Goal: Transaction & Acquisition: Purchase product/service

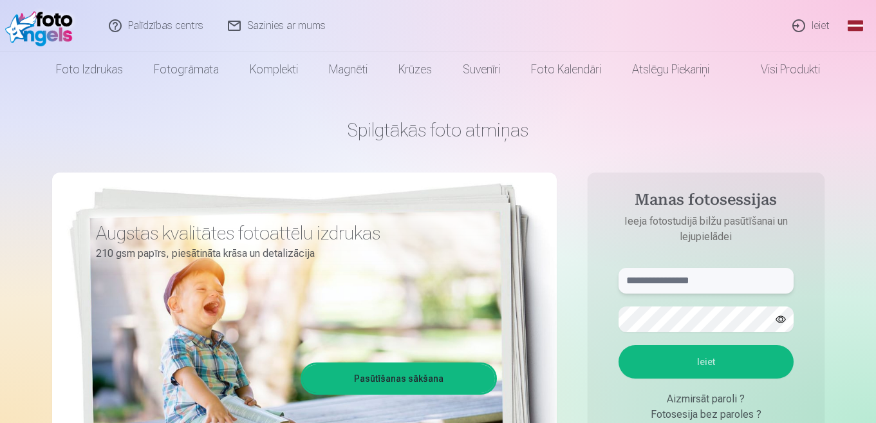
click at [711, 287] on input "text" at bounding box center [706, 281] width 175 height 26
type input "**********"
click at [619, 345] on button "Ieiet" at bounding box center [706, 361] width 175 height 33
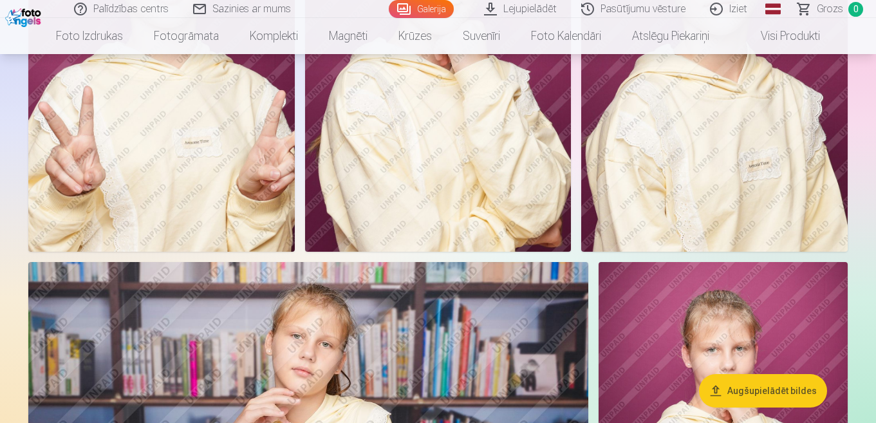
scroll to position [2575, 0]
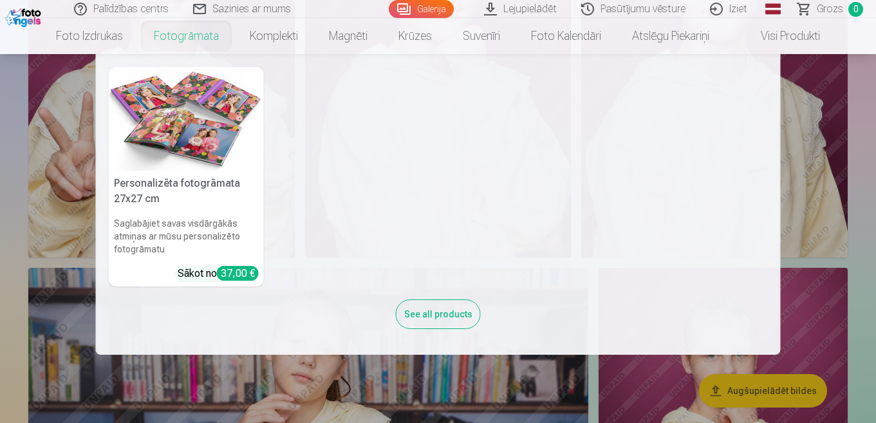
click at [176, 40] on link "Fotogrāmata" at bounding box center [186, 36] width 96 height 36
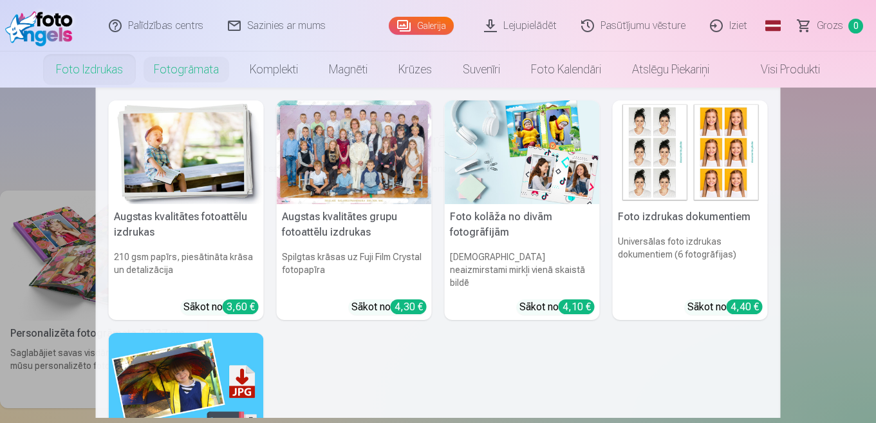
click at [91, 70] on link "Foto izdrukas" at bounding box center [90, 69] width 98 height 36
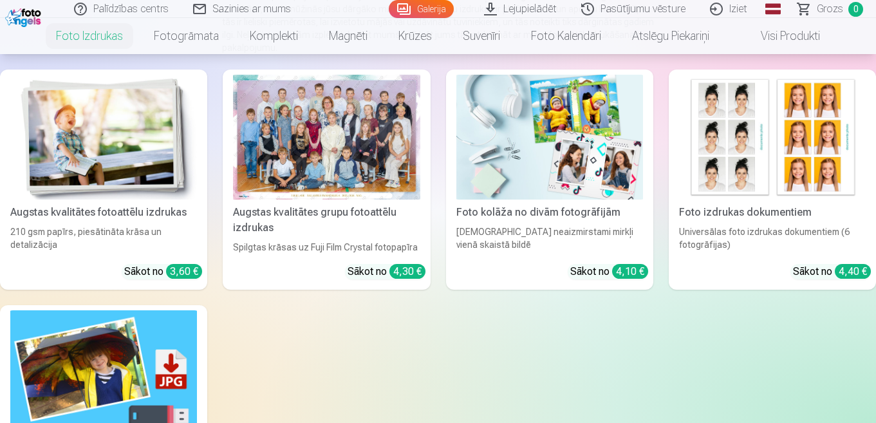
scroll to position [193, 0]
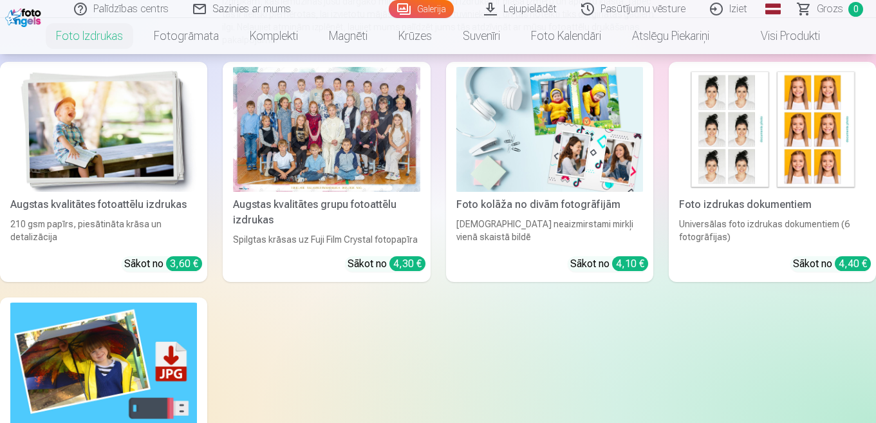
click at [379, 135] on div at bounding box center [326, 129] width 187 height 125
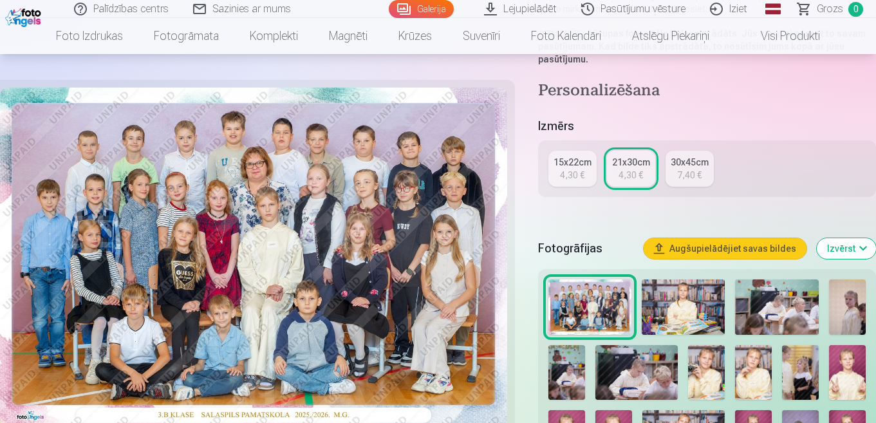
scroll to position [257, 0]
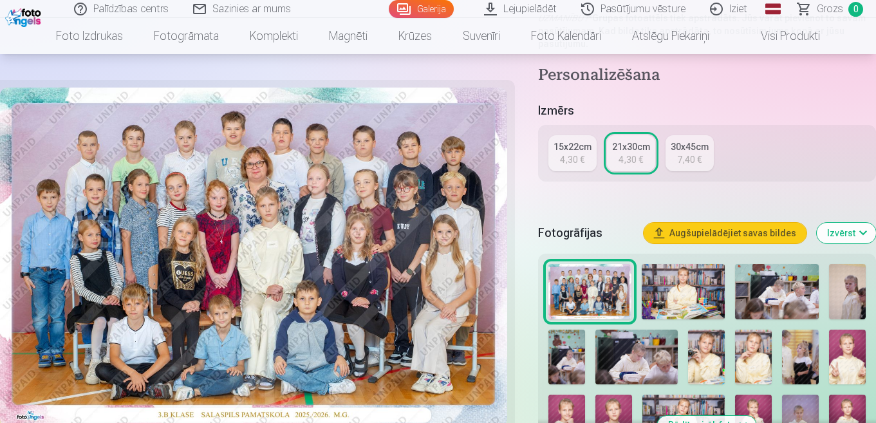
click at [624, 150] on div "21x30cm" at bounding box center [631, 146] width 38 height 13
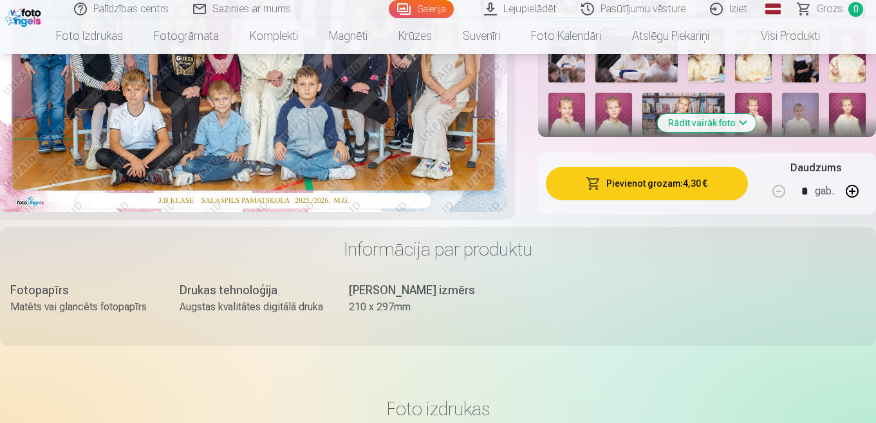
scroll to position [579, 0]
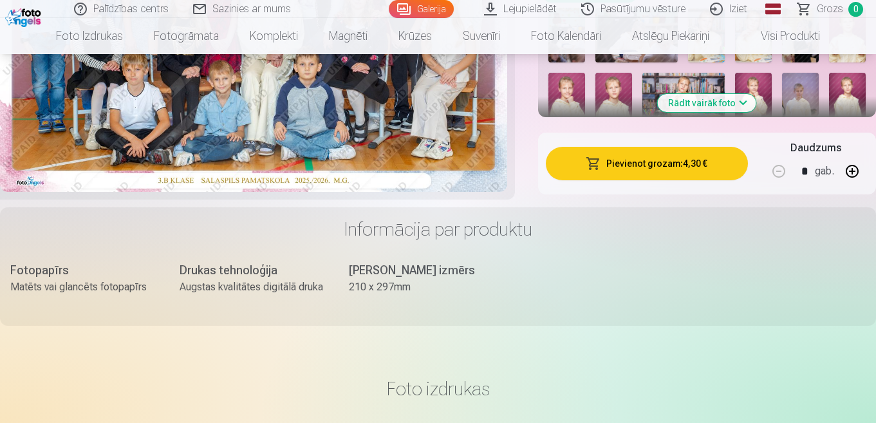
click at [665, 164] on button "Pievienot grozam : 4,30 €" at bounding box center [647, 163] width 202 height 33
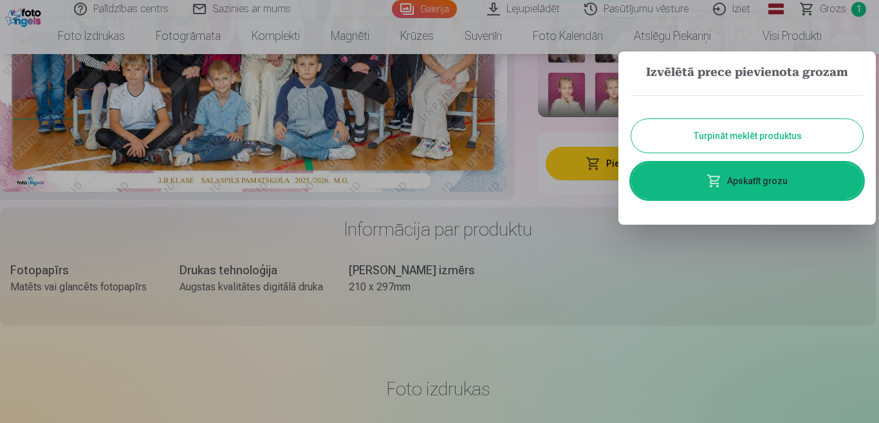
click at [713, 127] on button "Turpināt meklēt produktus" at bounding box center [748, 135] width 232 height 33
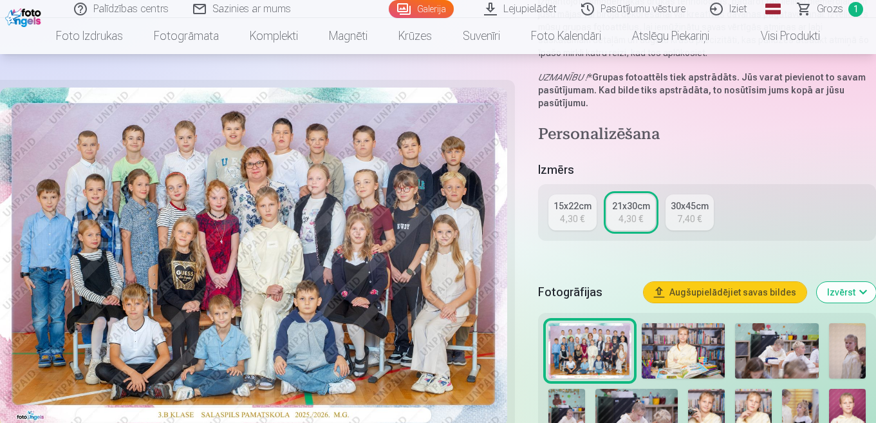
scroll to position [193, 0]
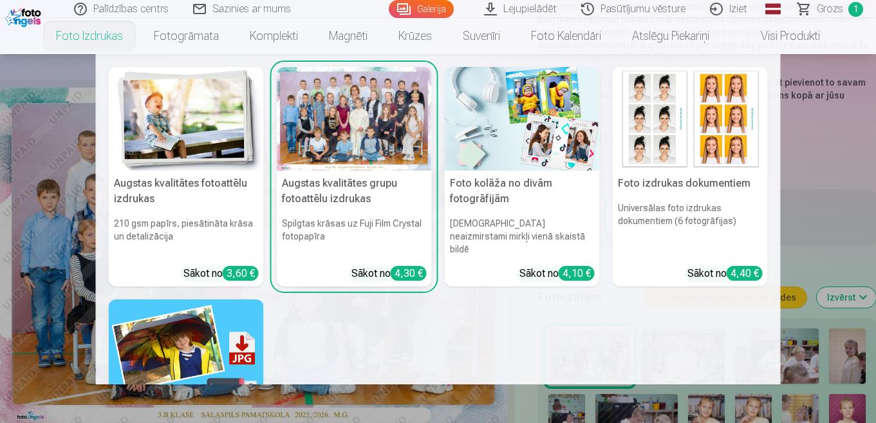
click at [701, 124] on img at bounding box center [690, 119] width 155 height 104
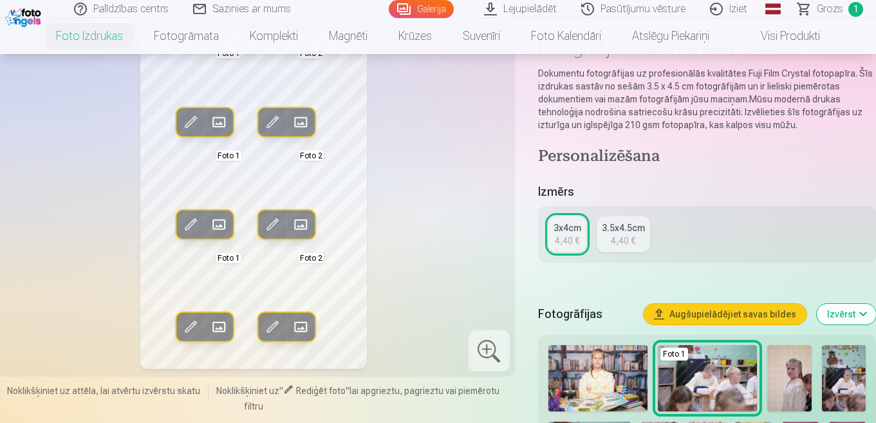
scroll to position [64, 0]
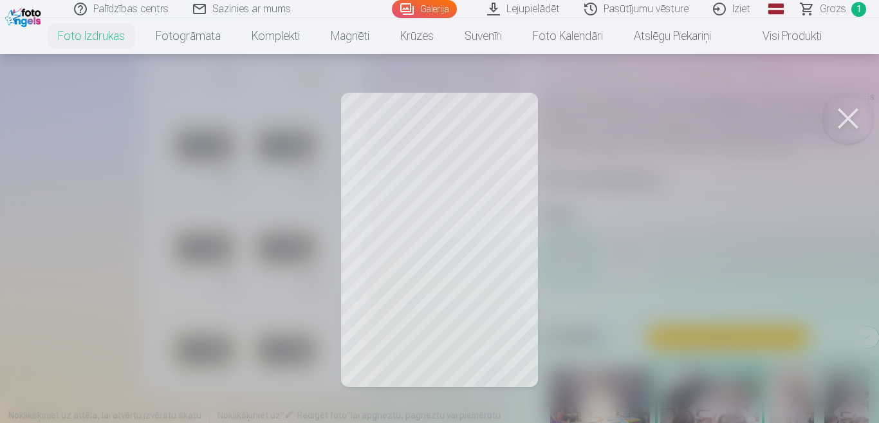
click at [840, 116] on button at bounding box center [848, 118] width 51 height 51
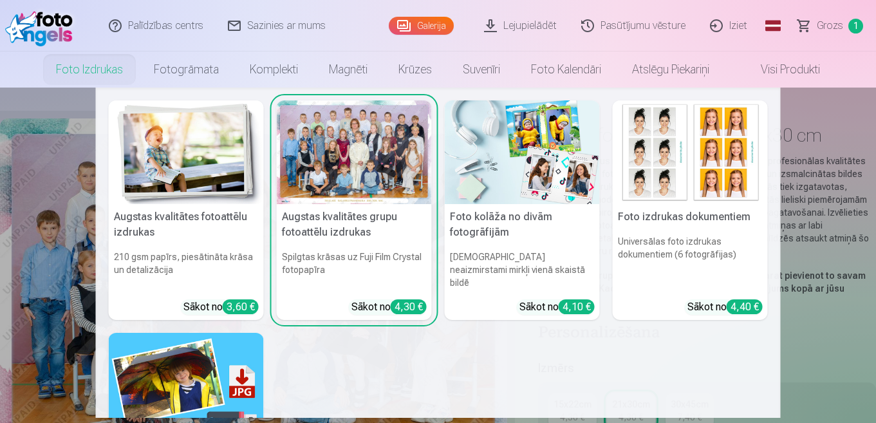
click at [108, 68] on link "Foto izdrukas" at bounding box center [90, 69] width 98 height 36
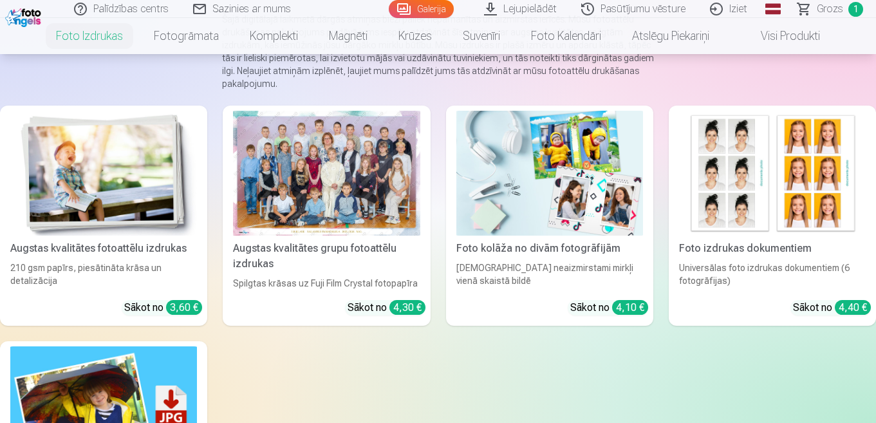
scroll to position [193, 0]
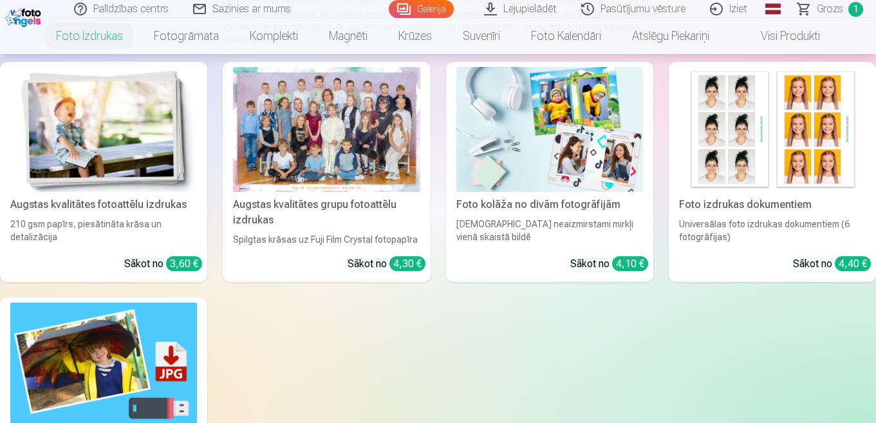
click at [111, 125] on img at bounding box center [103, 129] width 187 height 125
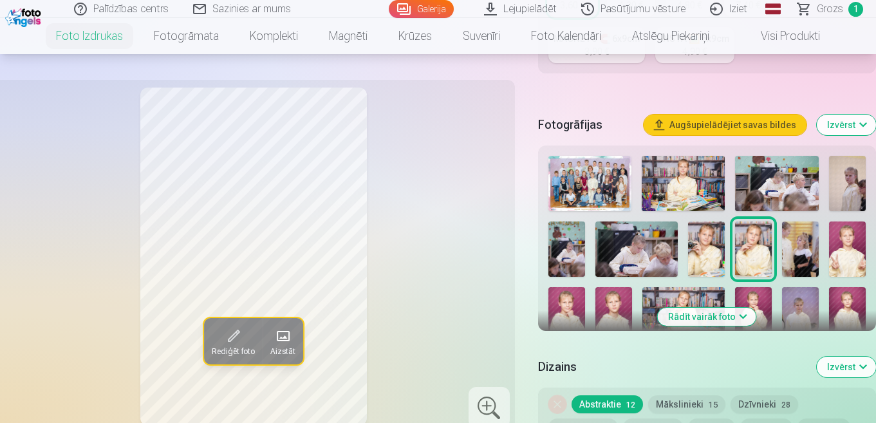
scroll to position [451, 0]
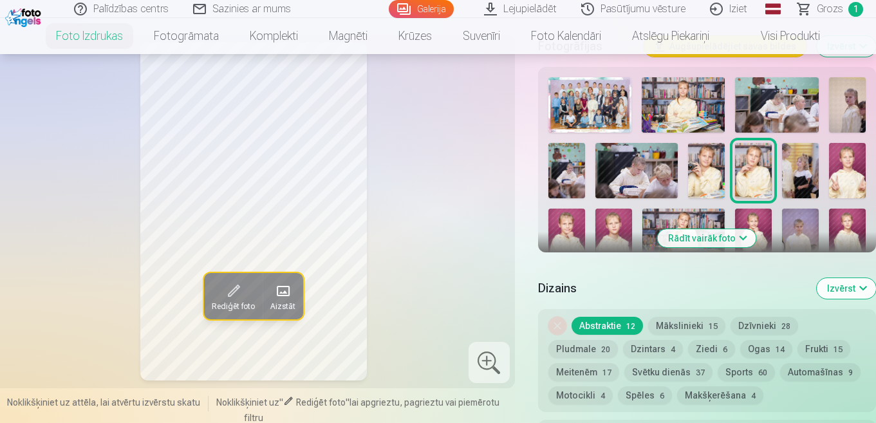
click at [579, 348] on button "Pludmale 20" at bounding box center [583, 349] width 70 height 18
click at [652, 347] on button "Dzintars 4" at bounding box center [653, 349] width 60 height 18
click at [724, 351] on span "6" at bounding box center [725, 349] width 5 height 9
click at [779, 323] on button "Dzīvnieki 28" at bounding box center [765, 326] width 68 height 18
click at [853, 351] on div "Noņemiet dizainu Abstraktie 12 Mākslinieki 15 Dzīvnieki 28 Pludmale 20 Dzintars…" at bounding box center [707, 360] width 338 height 103
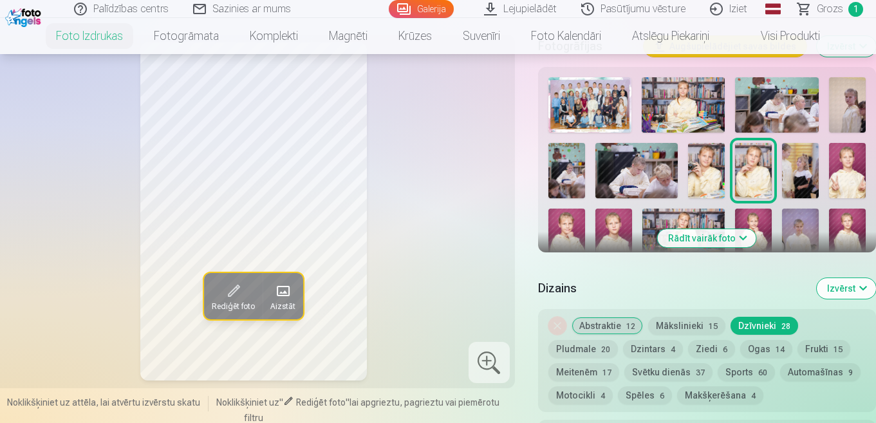
click at [833, 346] on button "Frukti 15" at bounding box center [824, 349] width 53 height 18
click at [801, 375] on button "Automašīnas 9" at bounding box center [820, 372] width 80 height 18
click at [749, 373] on button "Sports 60" at bounding box center [746, 372] width 57 height 18
click at [769, 346] on button "Ogas 14" at bounding box center [766, 349] width 52 height 18
click at [595, 323] on button "Abstraktie 12" at bounding box center [607, 326] width 71 height 18
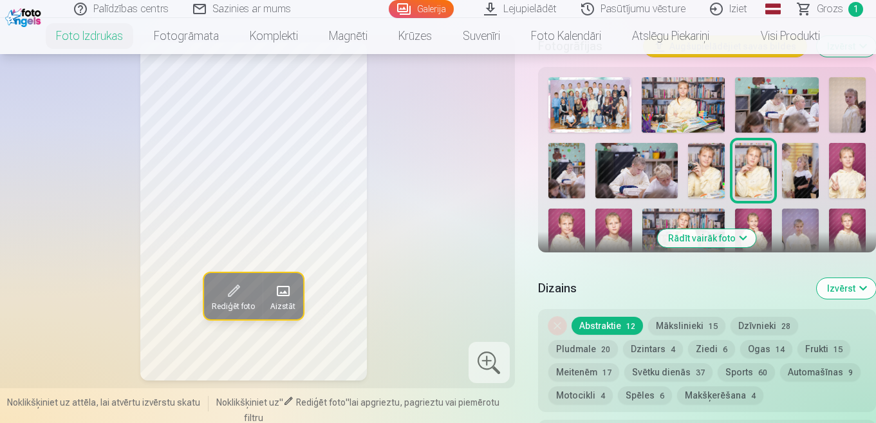
click at [683, 338] on div "Noņemiet dizainu Abstraktie 12 Mākslinieki 15 Dzīvnieki 28 Pludmale 20 Dzintars…" at bounding box center [707, 360] width 338 height 103
click at [733, 353] on button "Ziedi 6" at bounding box center [711, 349] width 47 height 18
click at [800, 311] on div "Noņemiet dizainu Abstraktie 12 Mākslinieki 15 Dzīvnieki 28 Pludmale 20 Dzintars…" at bounding box center [707, 360] width 338 height 103
click at [785, 338] on div "Noņemiet dizainu Abstraktie 12 Mākslinieki 15 Dzīvnieki 28 Pludmale 20 Dzintars…" at bounding box center [707, 360] width 338 height 103
click at [773, 353] on button "Ogas 14" at bounding box center [766, 349] width 52 height 18
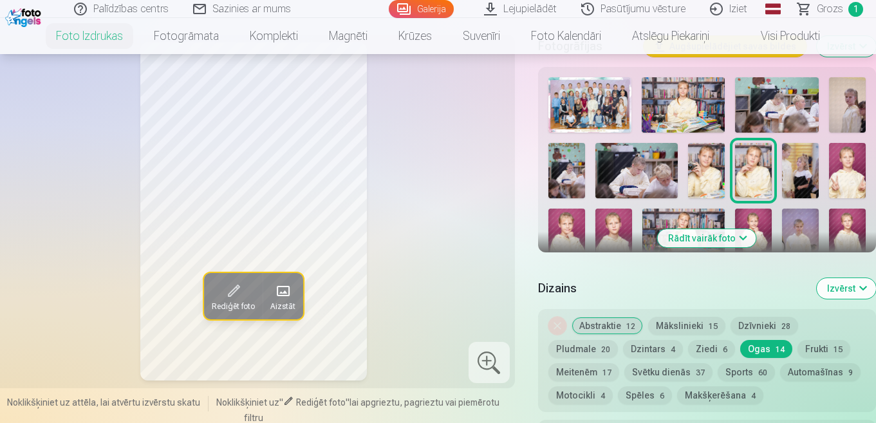
click at [807, 357] on button "Frukti 15" at bounding box center [824, 349] width 53 height 18
click at [832, 345] on button "Frukti 15" at bounding box center [824, 349] width 53 height 18
click at [727, 393] on button "Makšķerēšana 4" at bounding box center [720, 395] width 86 height 18
click at [604, 357] on button "Pludmale 20" at bounding box center [583, 349] width 70 height 18
click at [621, 324] on button "Abstraktie 12" at bounding box center [607, 326] width 71 height 18
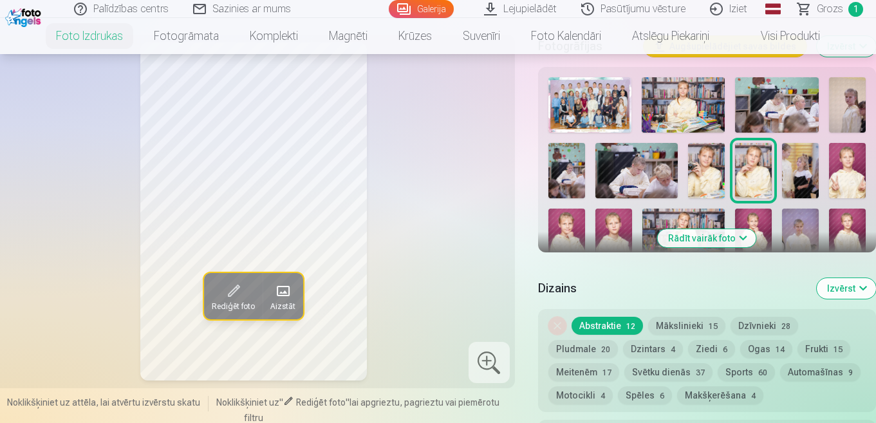
scroll to position [515, 0]
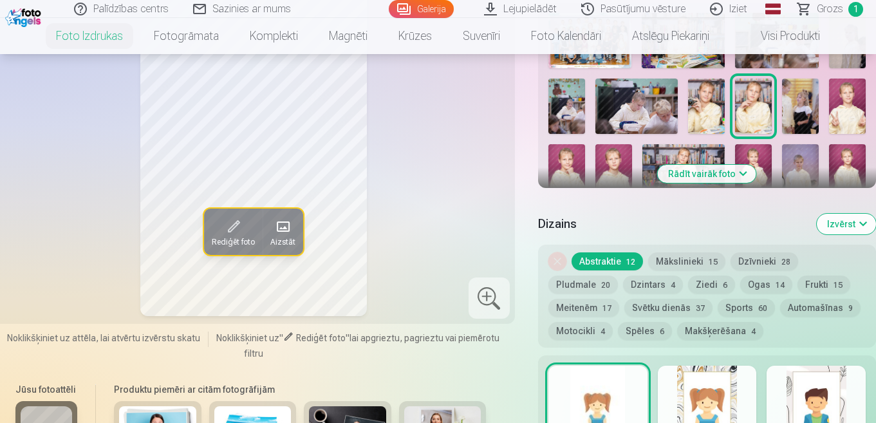
click at [724, 176] on button "Rādīt vairāk foto" at bounding box center [707, 174] width 98 height 18
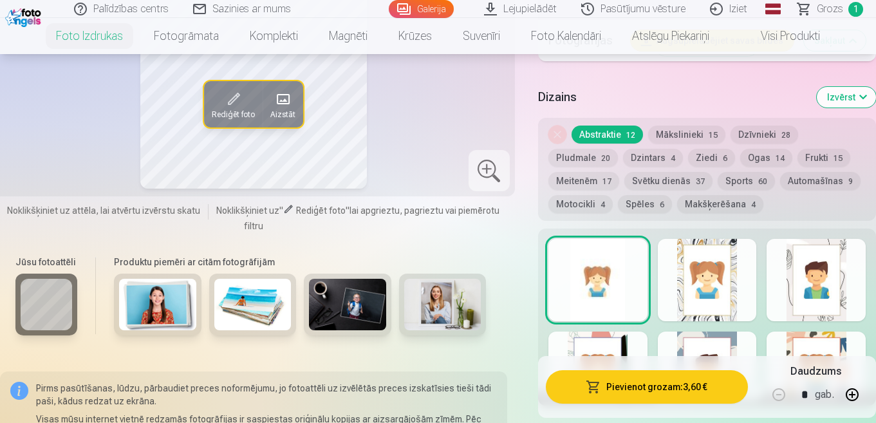
scroll to position [1416, 0]
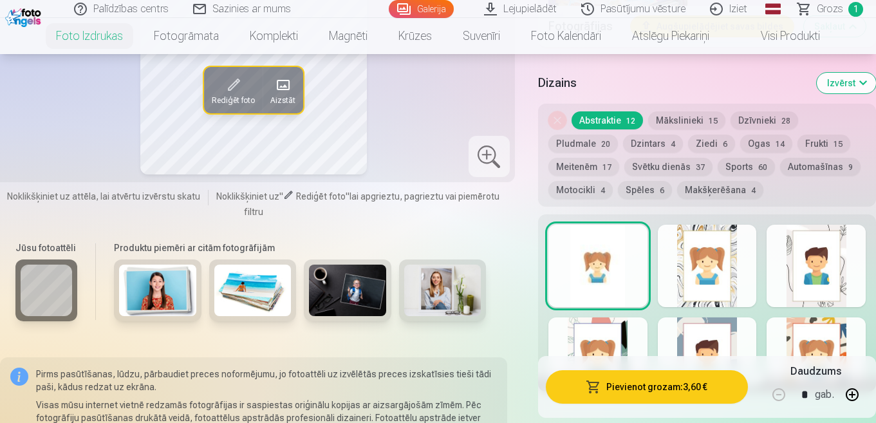
click at [125, 282] on img at bounding box center [157, 290] width 77 height 51
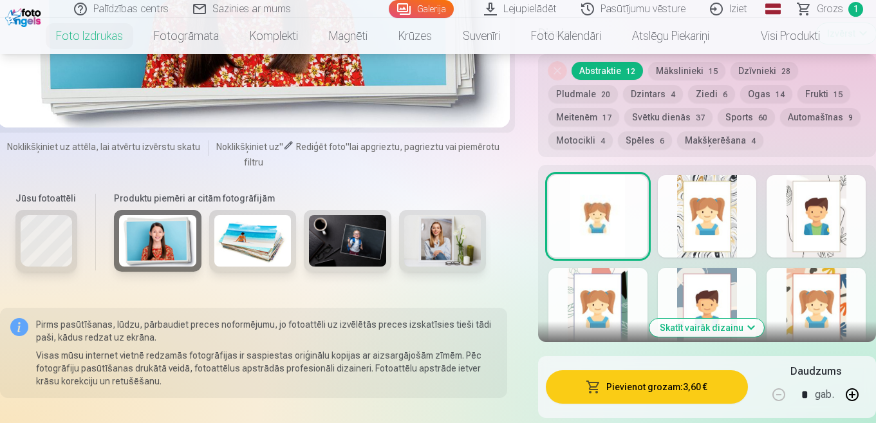
scroll to position [1481, 0]
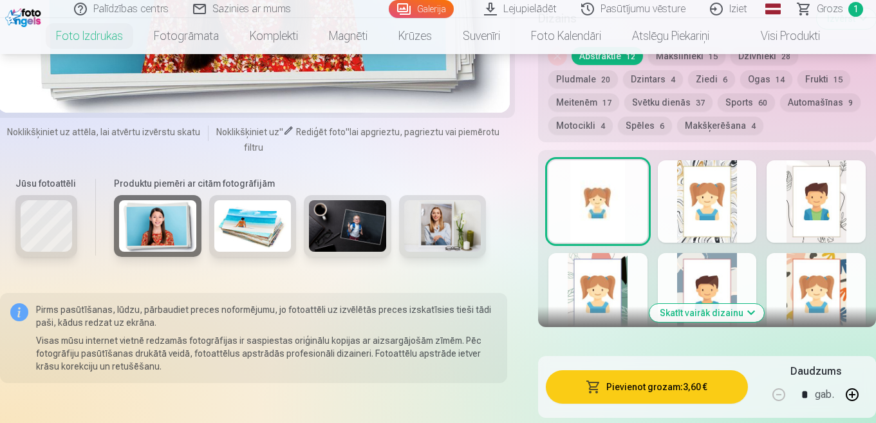
click at [250, 230] on img at bounding box center [252, 226] width 77 height 51
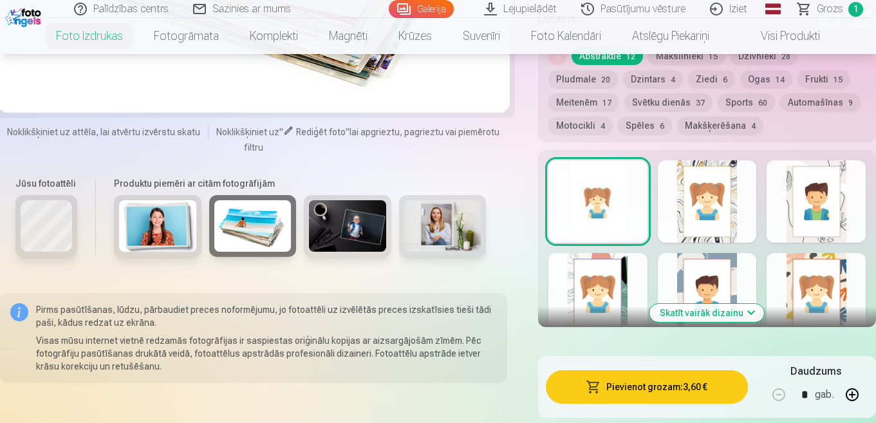
click at [372, 221] on img at bounding box center [347, 226] width 77 height 51
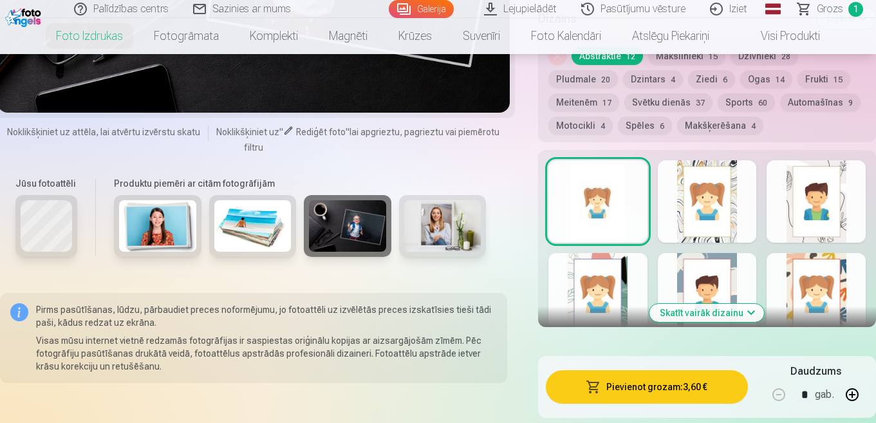
click at [463, 236] on img at bounding box center [442, 226] width 77 height 51
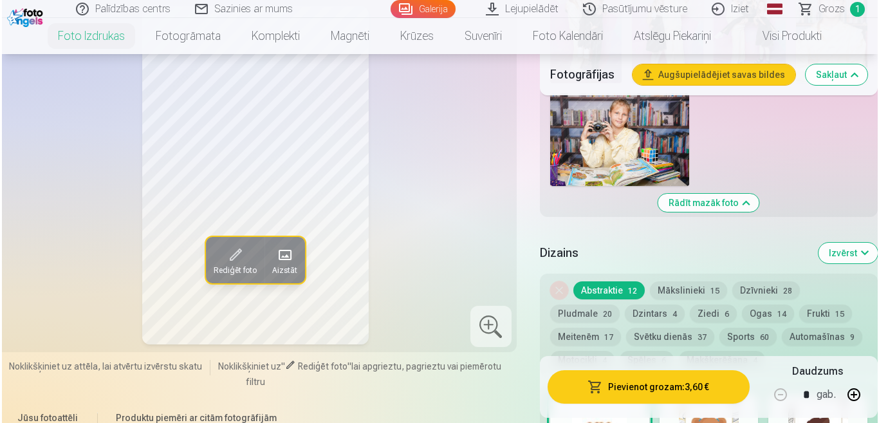
scroll to position [1223, 0]
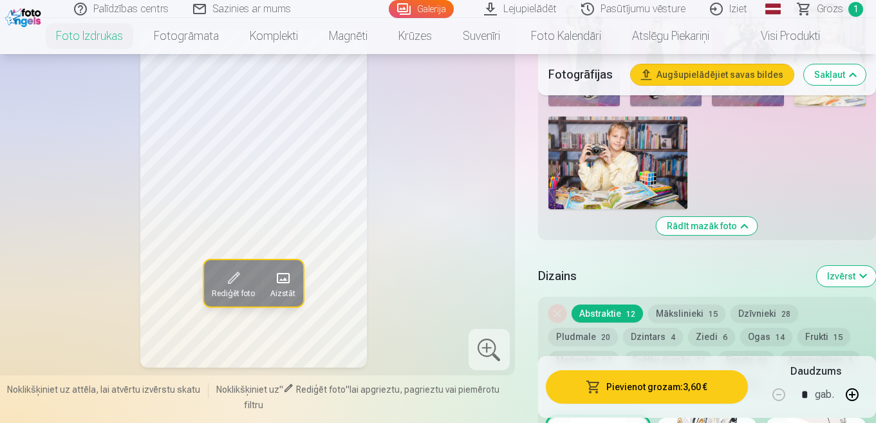
click at [250, 290] on span "Rediģēt foto" at bounding box center [233, 293] width 43 height 10
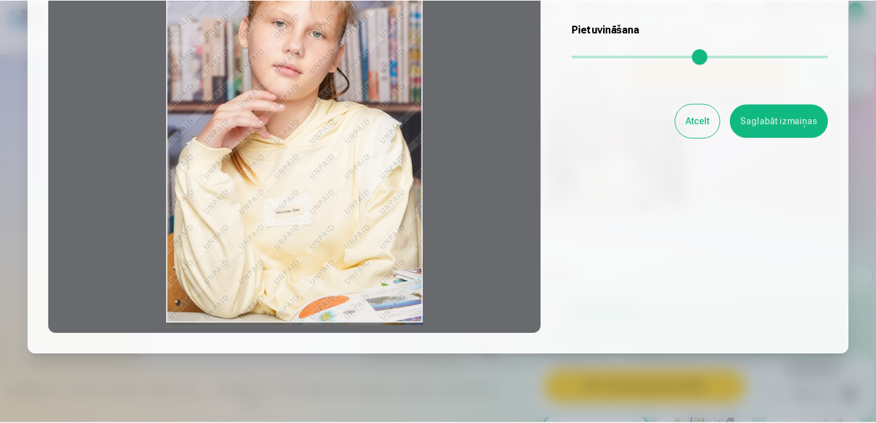
scroll to position [129, 0]
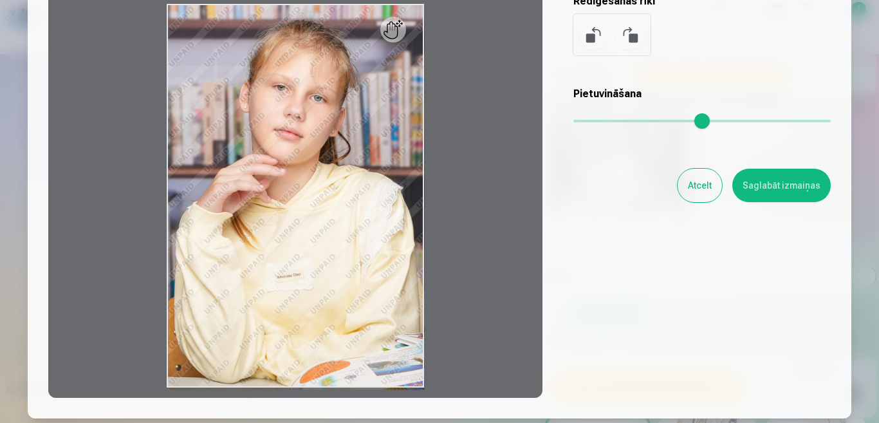
click at [613, 120] on input "range" at bounding box center [702, 121] width 257 height 3
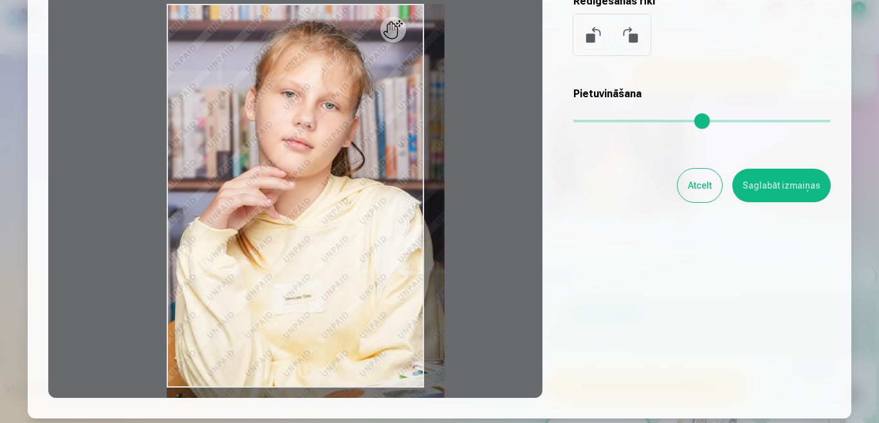
click at [643, 120] on input "range" at bounding box center [702, 121] width 257 height 3
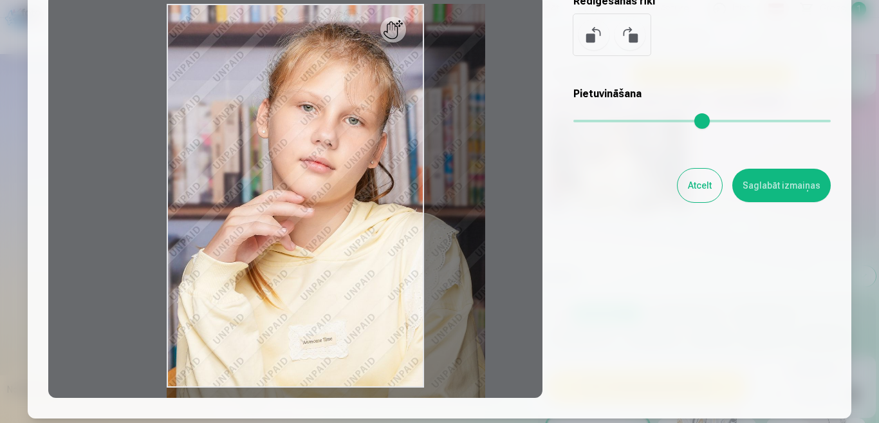
click at [682, 120] on input "range" at bounding box center [702, 121] width 257 height 3
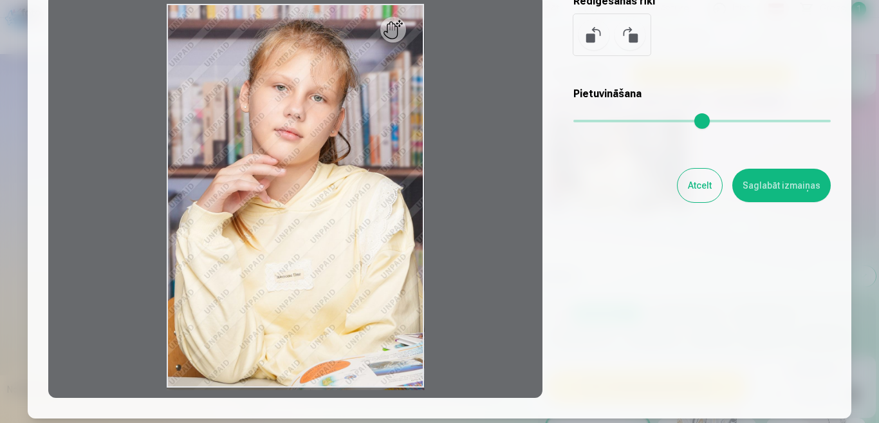
type input "*"
click at [576, 121] on input "range" at bounding box center [702, 121] width 257 height 3
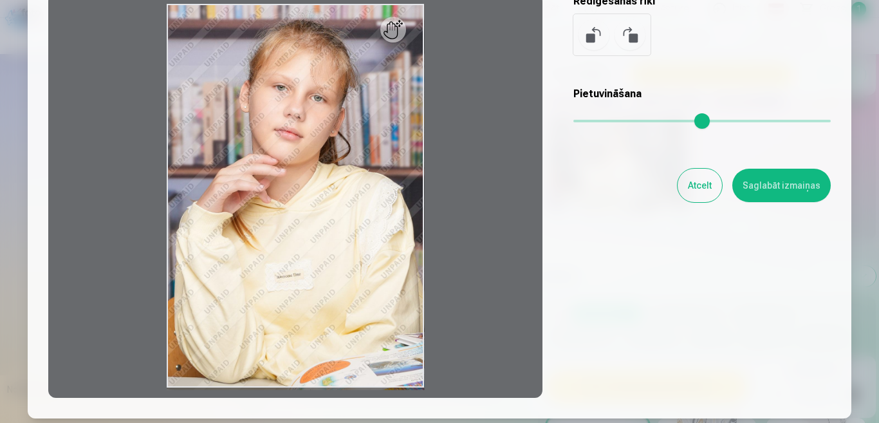
click at [576, 121] on input "range" at bounding box center [702, 121] width 257 height 3
click at [693, 181] on button "Atcelt" at bounding box center [700, 185] width 44 height 33
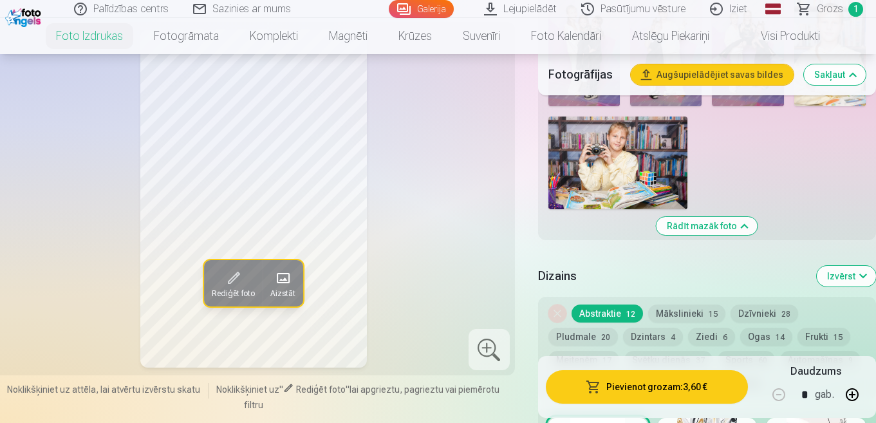
click at [297, 286] on button "Aizstāt" at bounding box center [283, 283] width 41 height 46
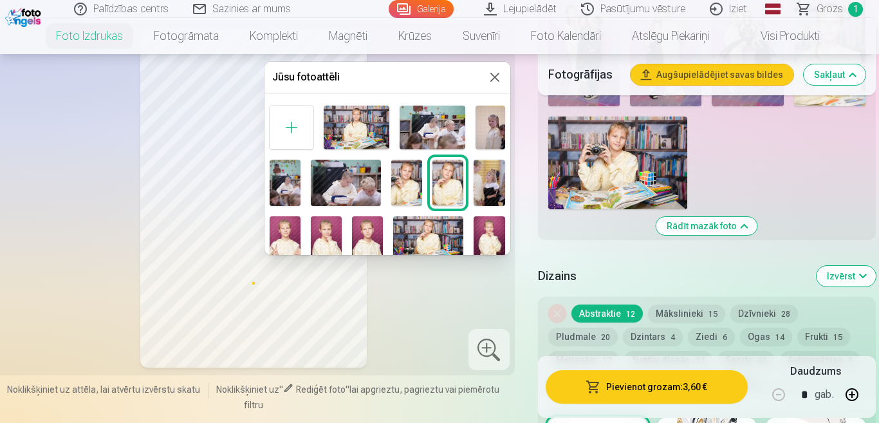
click at [450, 169] on img at bounding box center [448, 183] width 31 height 46
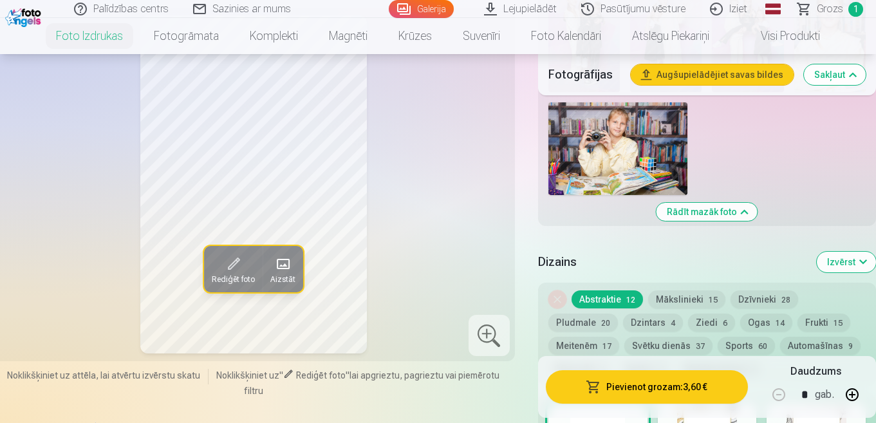
scroll to position [1223, 0]
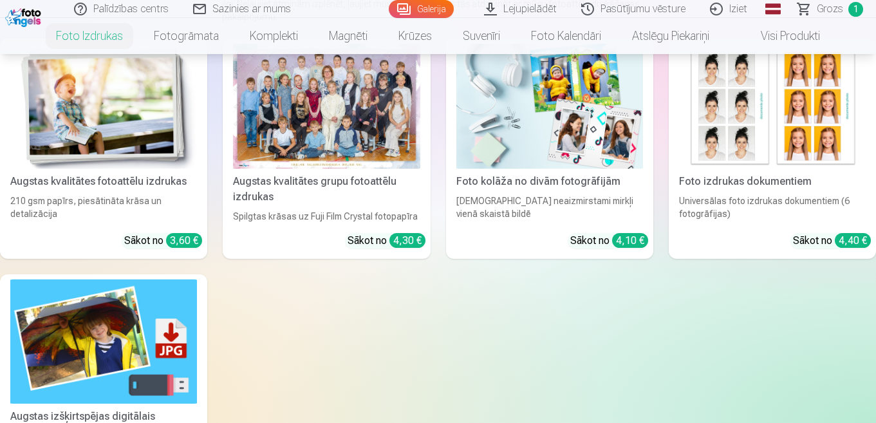
scroll to position [193, 0]
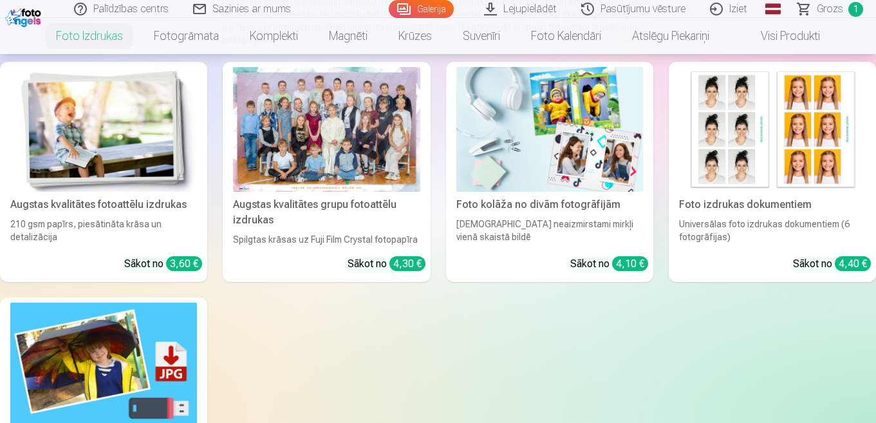
click at [113, 87] on img at bounding box center [103, 129] width 187 height 125
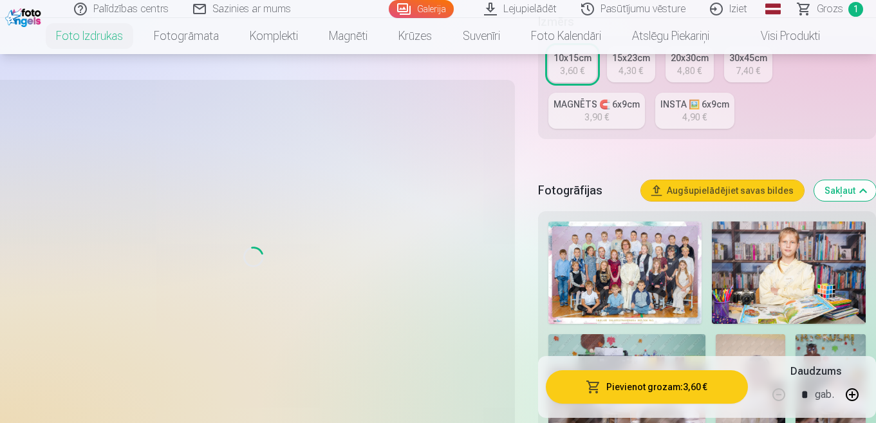
scroll to position [322, 0]
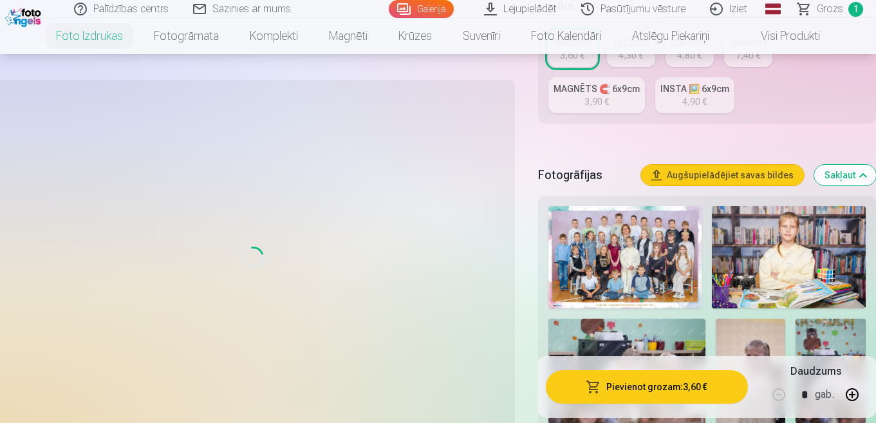
click at [582, 112] on link "MAGNĒTS 🧲 6x9cm 3,90 €" at bounding box center [596, 95] width 97 height 36
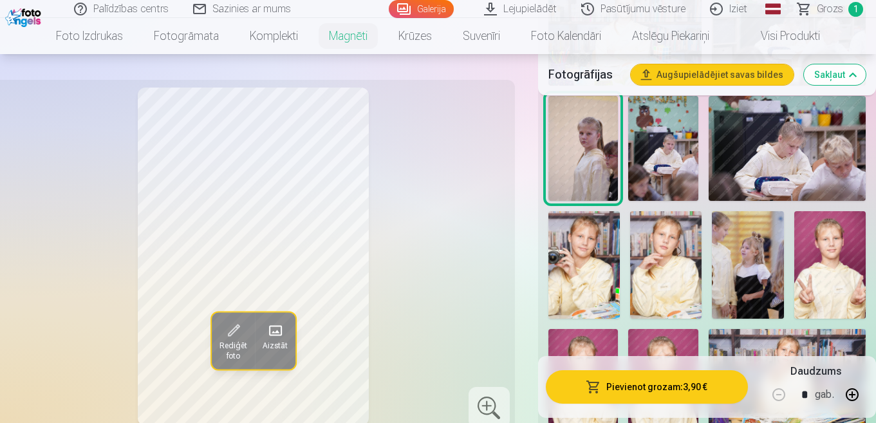
scroll to position [579, 0]
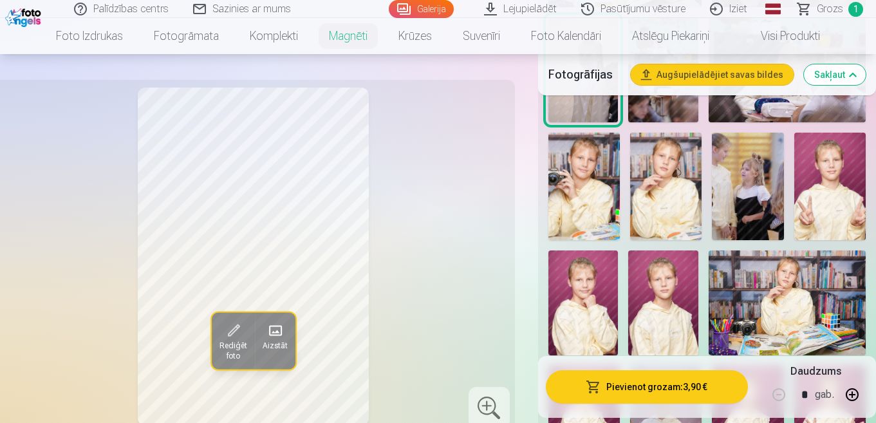
click at [663, 194] on img at bounding box center [665, 187] width 71 height 108
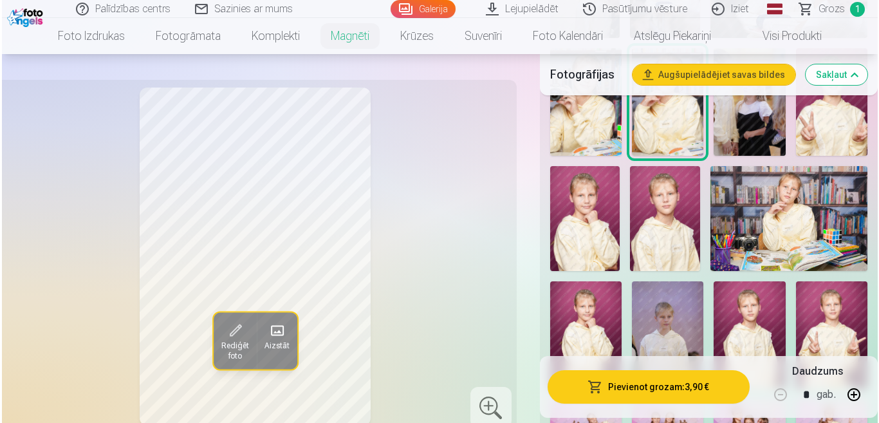
scroll to position [708, 0]
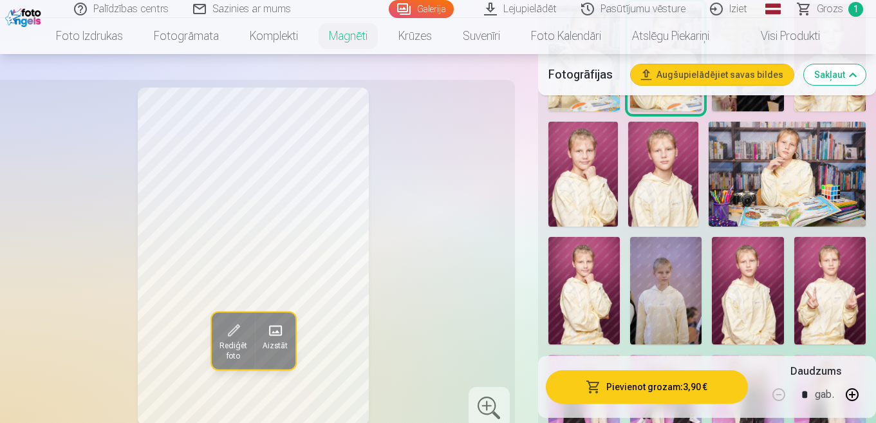
click at [698, 375] on button "Pievienot grozam : 3,90 €" at bounding box center [647, 386] width 202 height 33
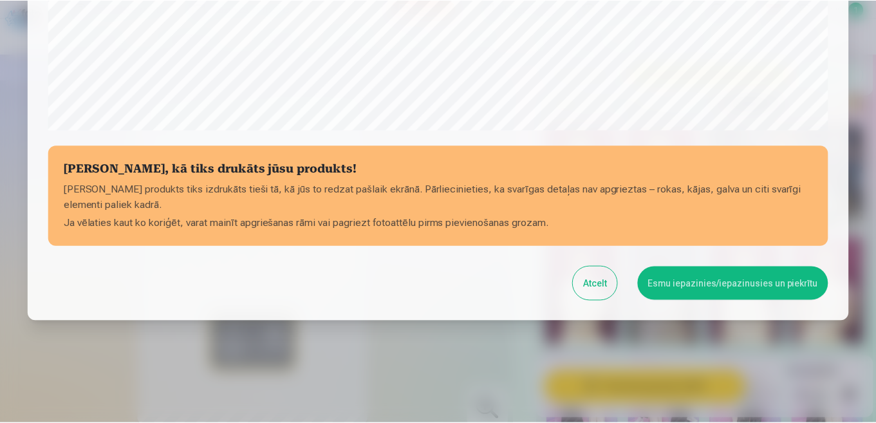
scroll to position [504, 0]
click at [749, 281] on button "Esmu iepazinies/iepazinusies un piekrītu" at bounding box center [735, 282] width 191 height 33
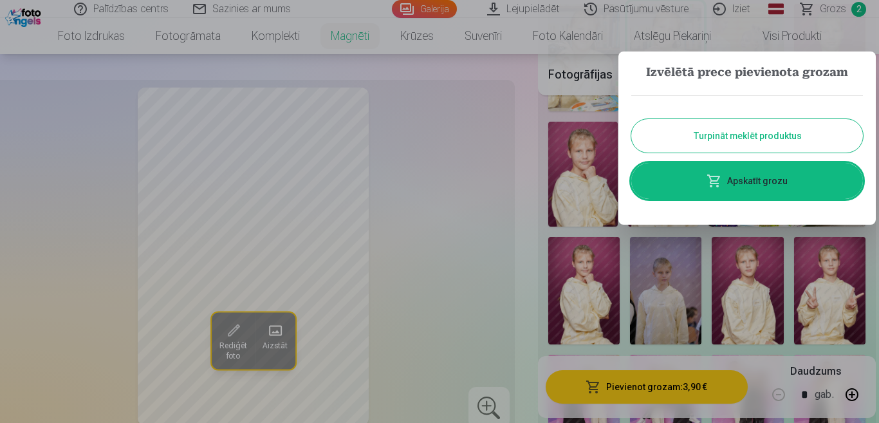
click at [735, 142] on button "Turpināt meklēt produktus" at bounding box center [748, 135] width 232 height 33
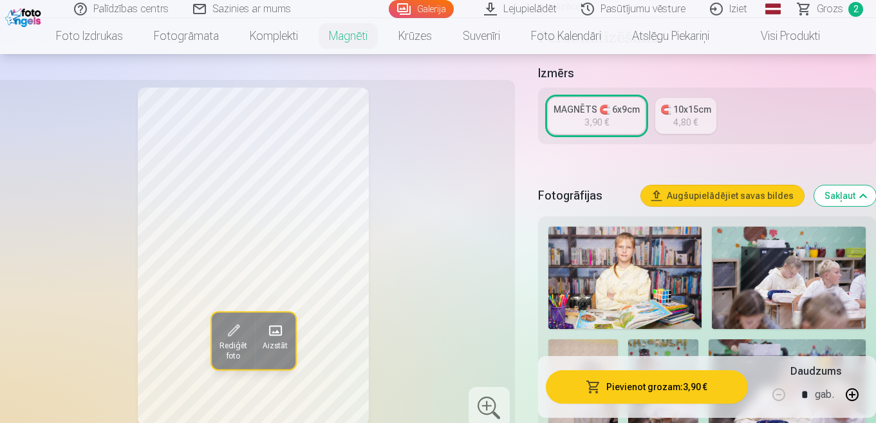
scroll to position [193, 0]
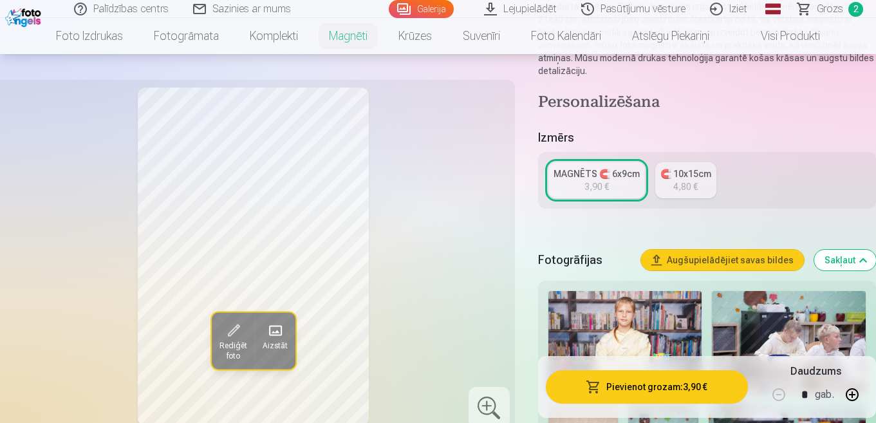
click at [673, 180] on div "4,80 €" at bounding box center [685, 186] width 24 height 13
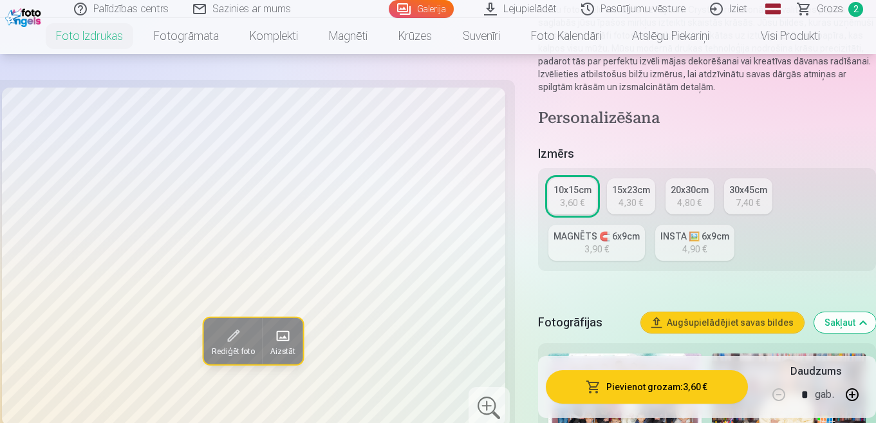
scroll to position [193, 0]
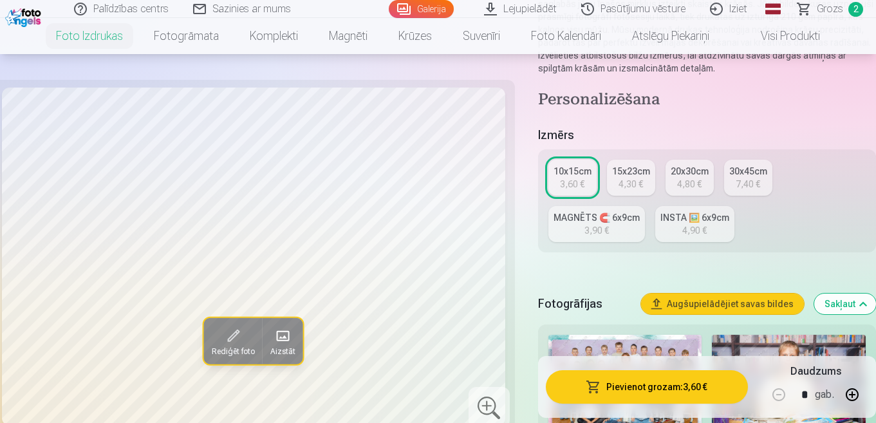
click at [583, 178] on div "3,60 €" at bounding box center [572, 184] width 24 height 13
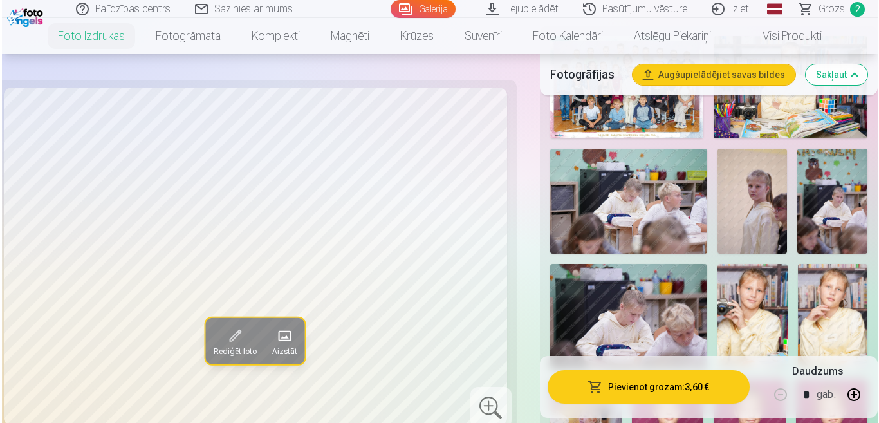
scroll to position [515, 0]
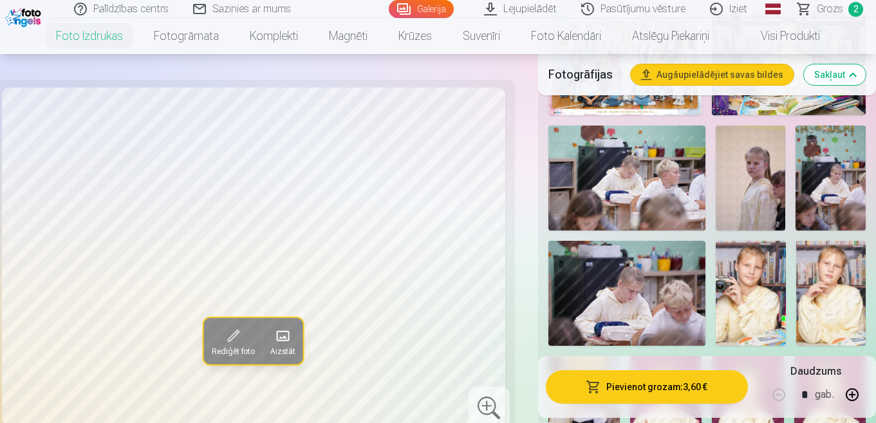
click at [756, 200] on img at bounding box center [751, 178] width 70 height 105
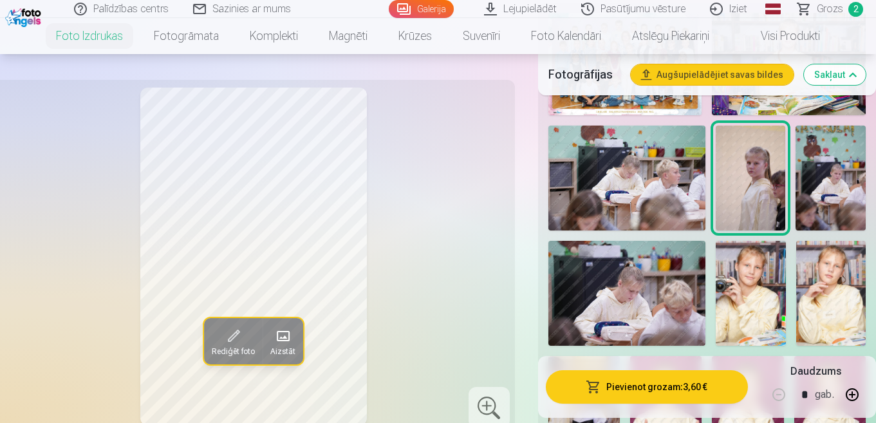
click at [633, 390] on button "Pievienot grozam : 3,60 €" at bounding box center [647, 386] width 202 height 33
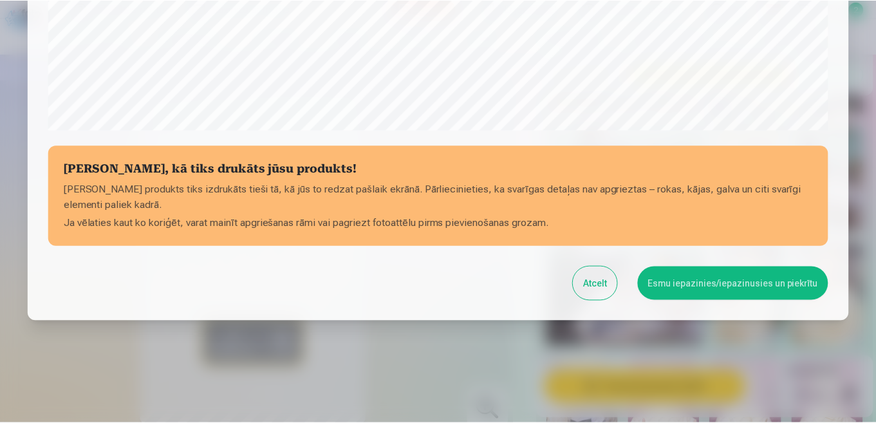
scroll to position [504, 0]
click at [735, 282] on button "Esmu iepazinies/iepazinusies un piekrītu" at bounding box center [735, 282] width 191 height 33
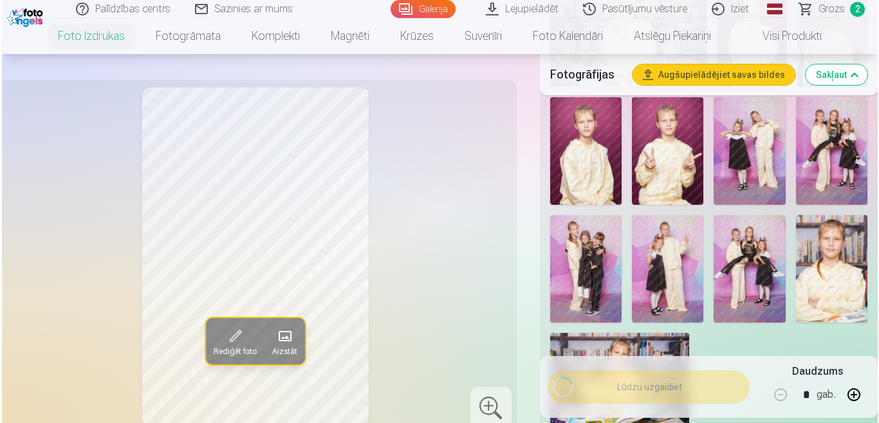
scroll to position [1030, 0]
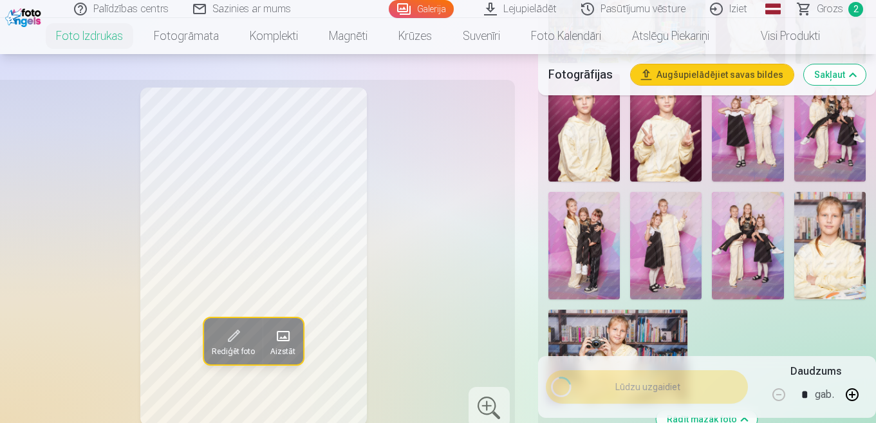
click at [574, 243] on img at bounding box center [583, 246] width 71 height 108
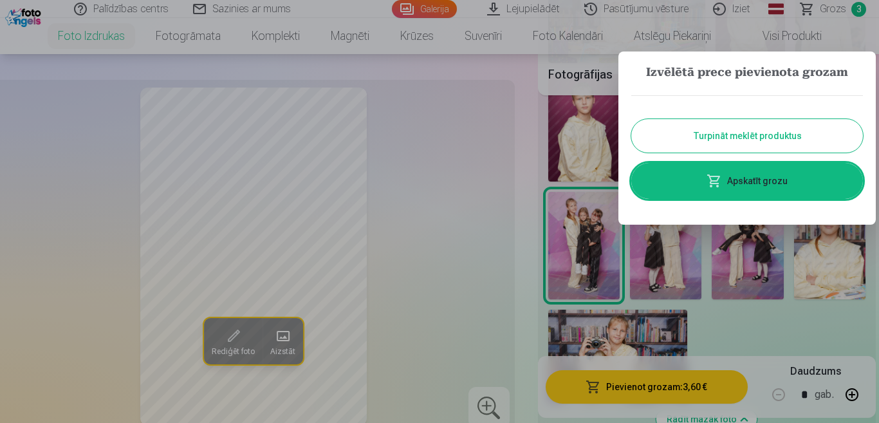
click at [734, 140] on button "Turpināt meklēt produktus" at bounding box center [748, 135] width 232 height 33
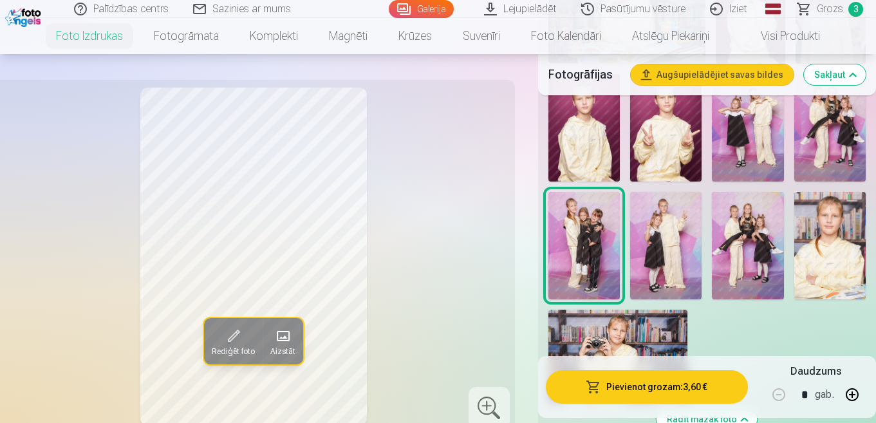
click at [687, 396] on button "Pievienot grozam : 3,60 €" at bounding box center [647, 386] width 202 height 33
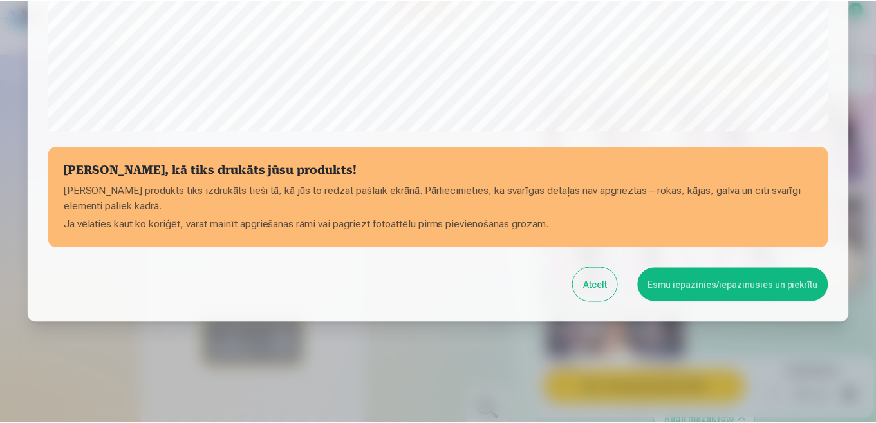
scroll to position [504, 0]
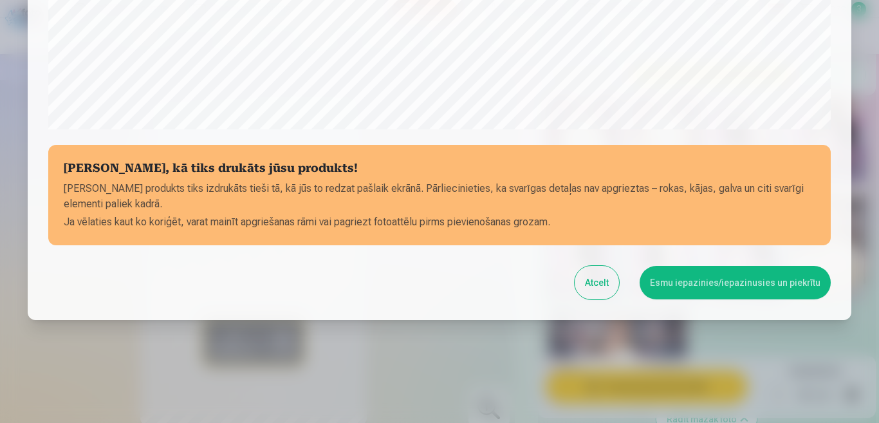
click at [700, 288] on button "Esmu iepazinies/iepazinusies un piekrītu" at bounding box center [735, 282] width 191 height 33
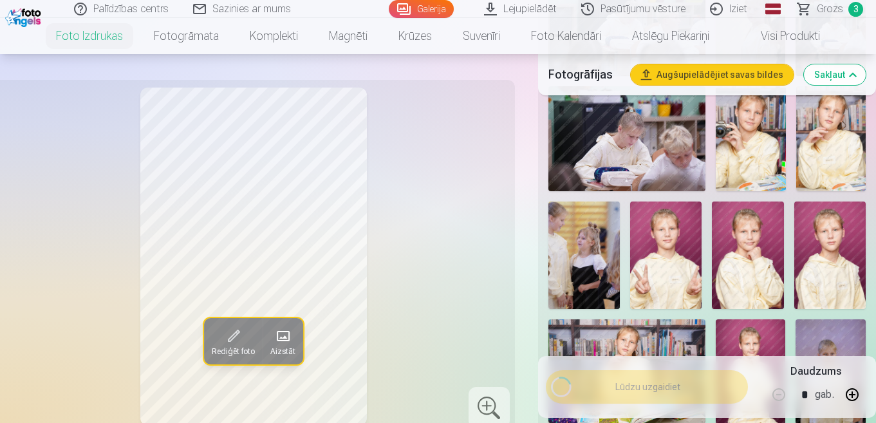
scroll to position [644, 0]
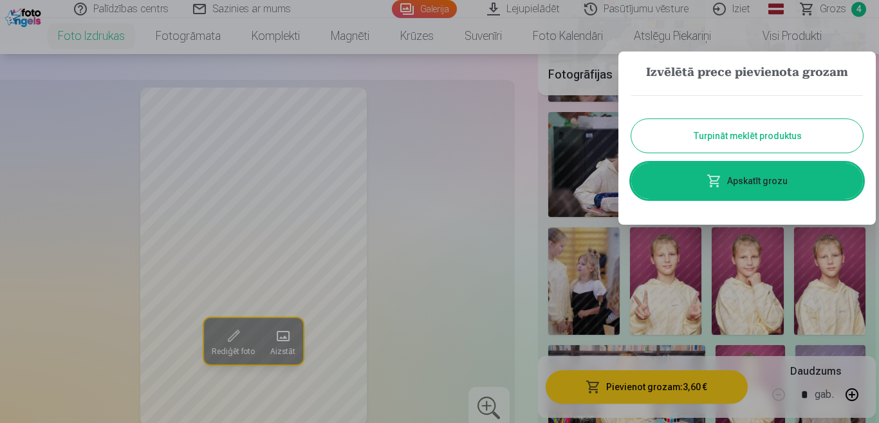
click at [746, 126] on button "Turpināt meklēt produktus" at bounding box center [748, 135] width 232 height 33
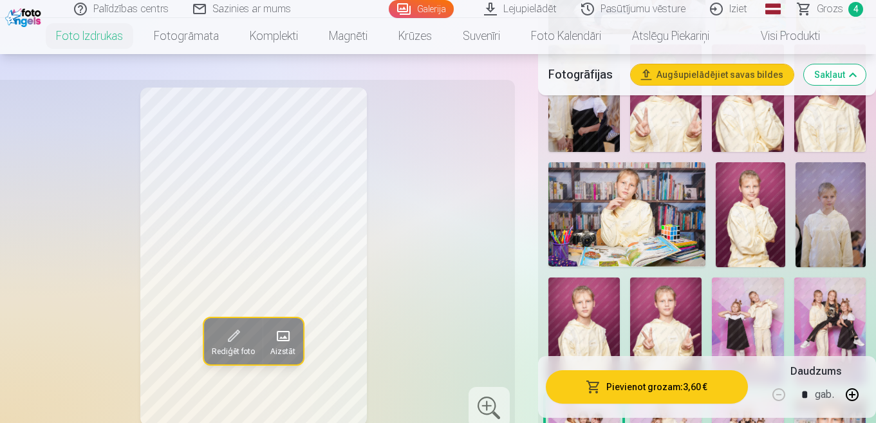
scroll to position [837, 0]
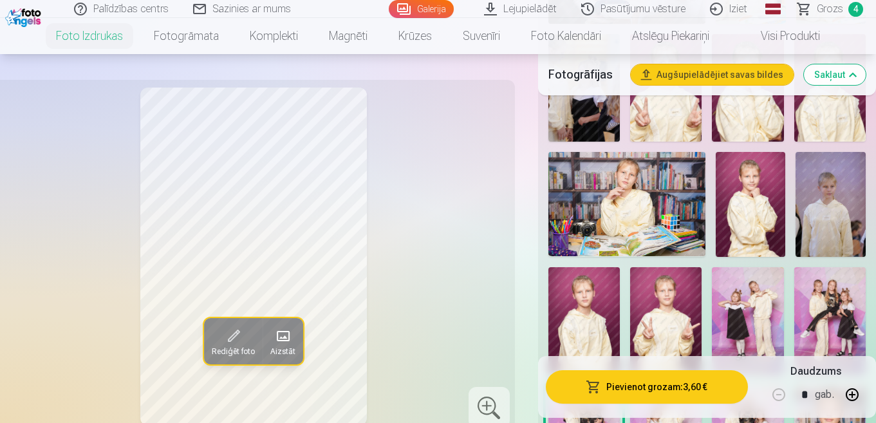
click at [814, 200] on img at bounding box center [831, 204] width 70 height 105
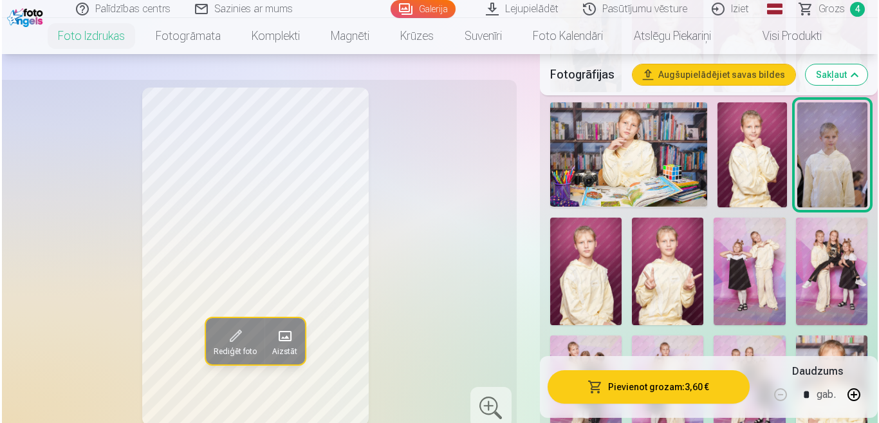
scroll to position [901, 0]
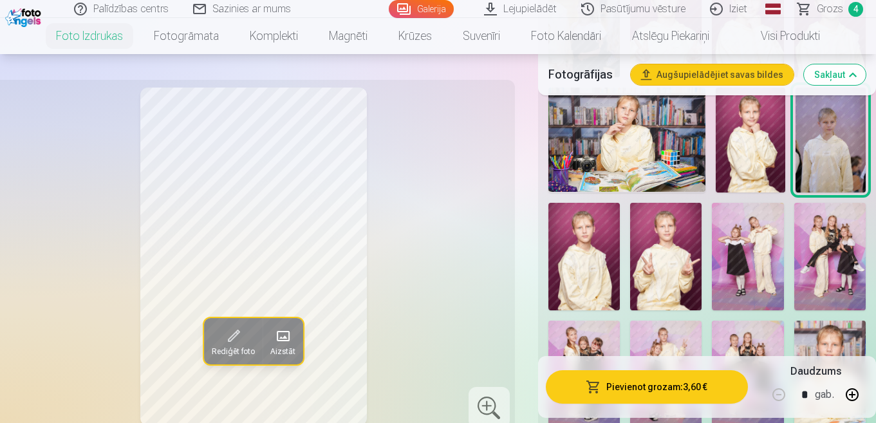
click at [693, 380] on button "Pievienot grozam : 3,60 €" at bounding box center [647, 386] width 202 height 33
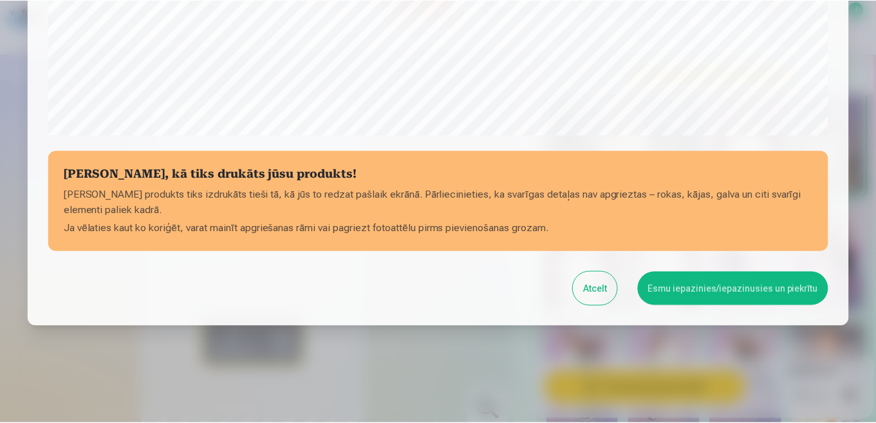
scroll to position [504, 0]
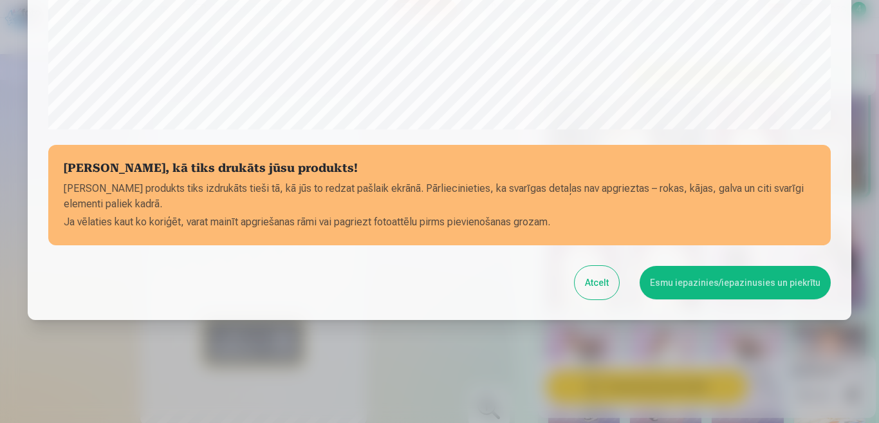
click at [743, 283] on button "Esmu iepazinies/iepazinusies un piekrītu" at bounding box center [735, 282] width 191 height 33
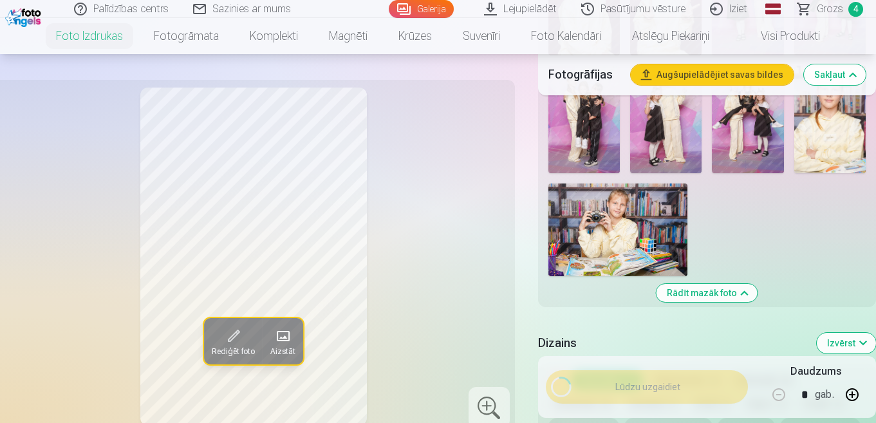
scroll to position [1159, 0]
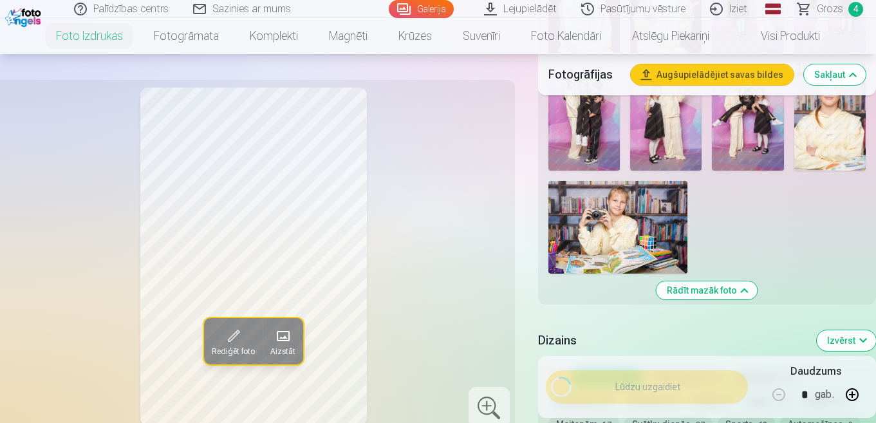
click at [669, 230] on img at bounding box center [617, 227] width 139 height 93
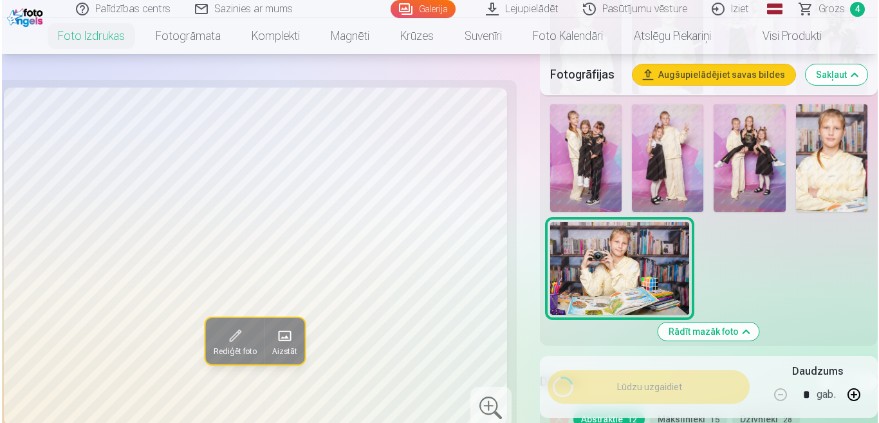
scroll to position [1094, 0]
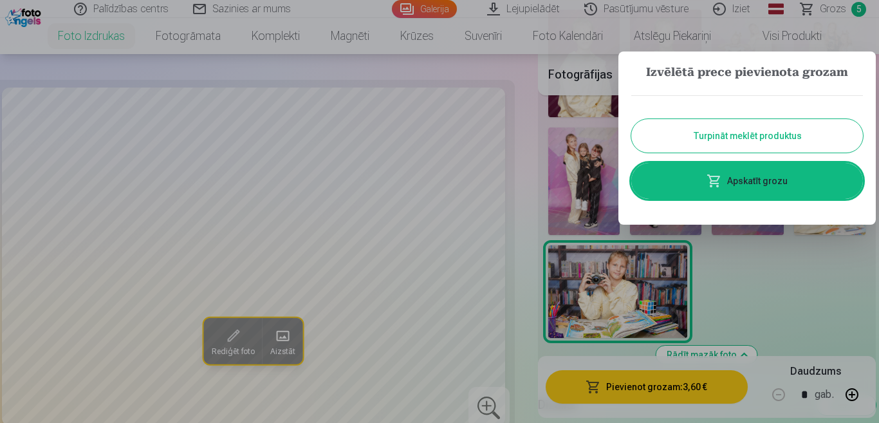
click at [736, 144] on button "Turpināt meklēt produktus" at bounding box center [748, 135] width 232 height 33
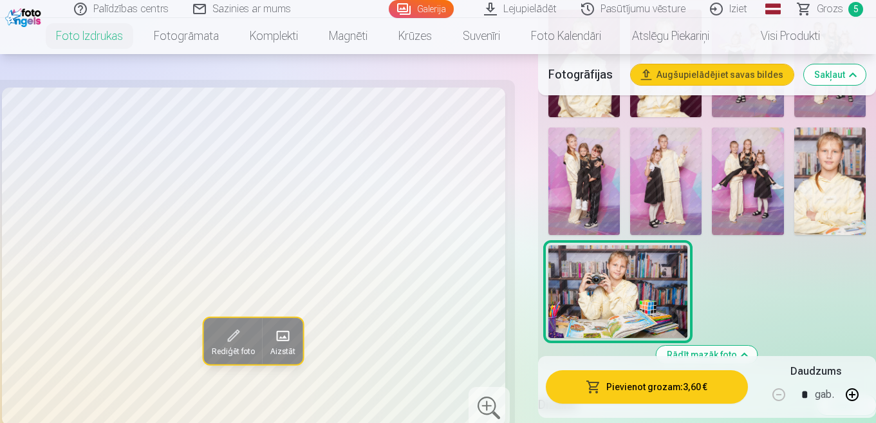
click at [715, 383] on button "Pievienot grozam : 3,60 €" at bounding box center [647, 386] width 202 height 33
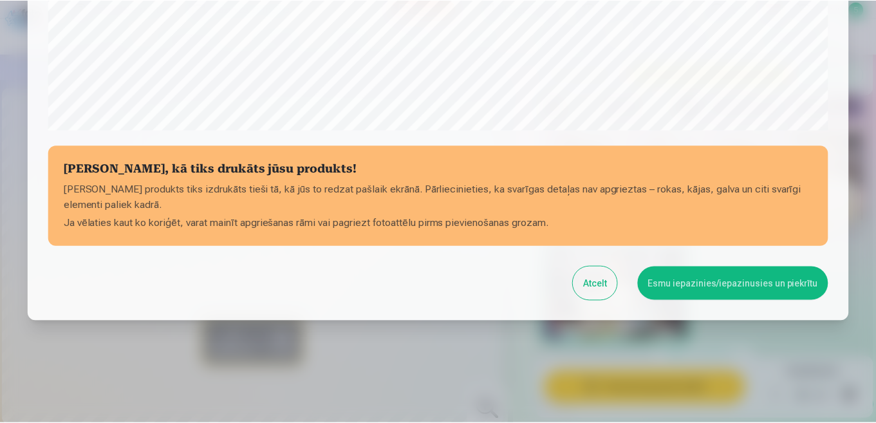
scroll to position [504, 0]
click at [661, 286] on button "Esmu iepazinies/iepazinusies un piekrītu" at bounding box center [735, 282] width 191 height 33
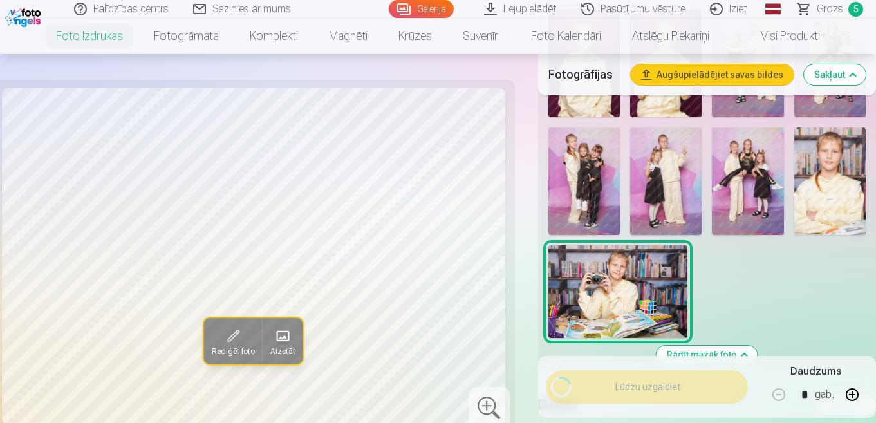
click at [840, 11] on span "Grozs" at bounding box center [830, 8] width 26 height 15
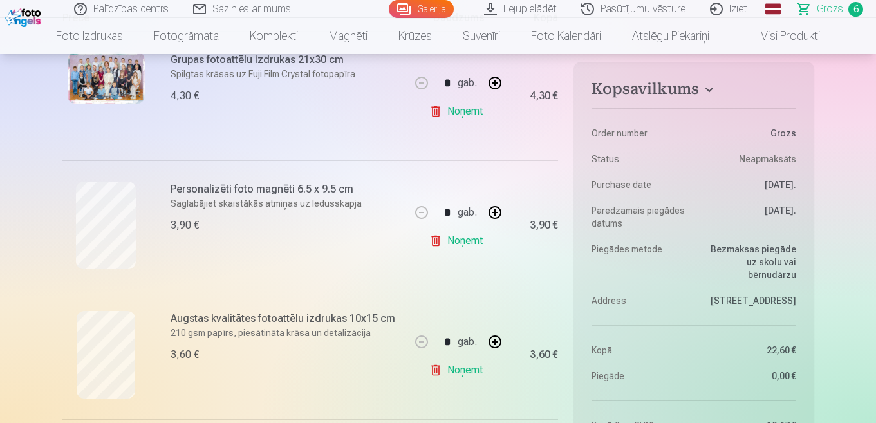
scroll to position [322, 0]
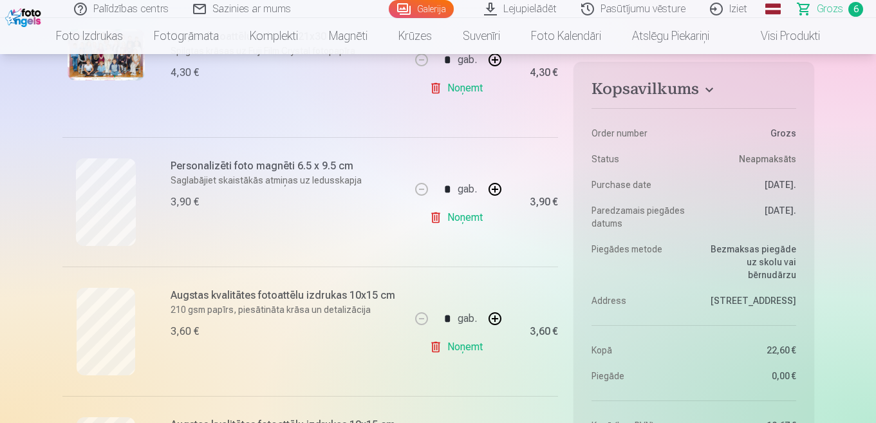
click at [496, 184] on button "button" at bounding box center [495, 189] width 31 height 31
type input "*"
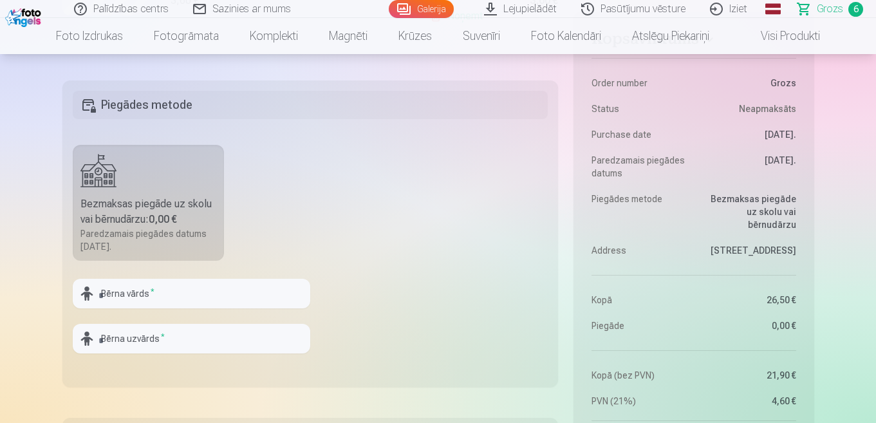
scroll to position [1223, 0]
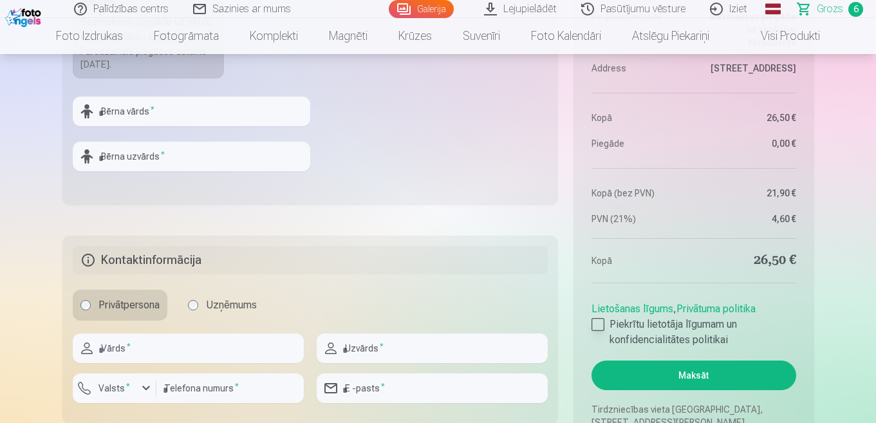
click at [603, 326] on div at bounding box center [598, 324] width 13 height 13
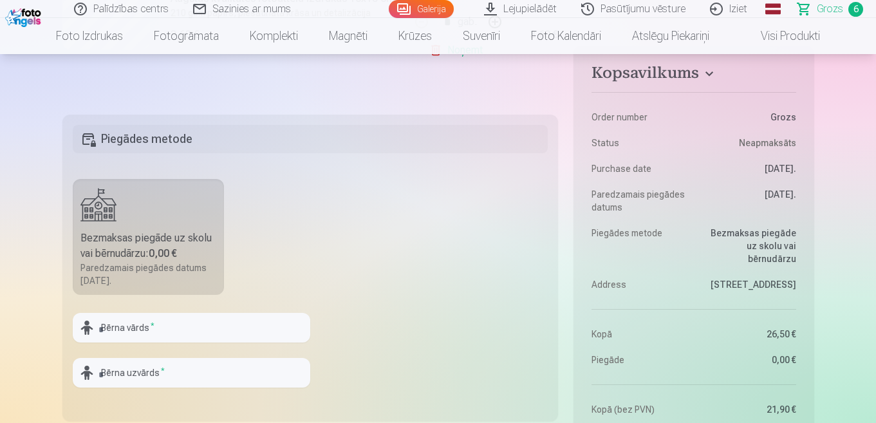
scroll to position [1094, 0]
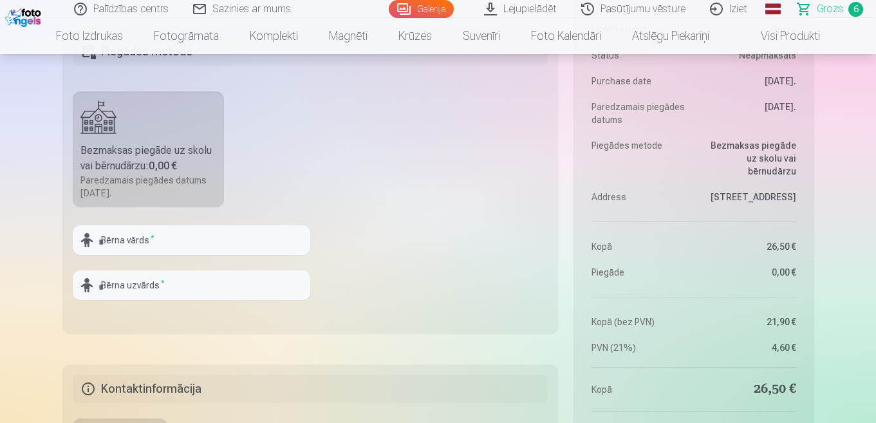
click at [176, 187] on div "Paredzamais piegādes datums [DATE]." at bounding box center [148, 187] width 136 height 26
click at [188, 245] on input "text" at bounding box center [192, 240] width 238 height 30
click at [200, 243] on input "text" at bounding box center [192, 240] width 238 height 30
type input "*********"
click at [247, 284] on input "text" at bounding box center [192, 285] width 238 height 30
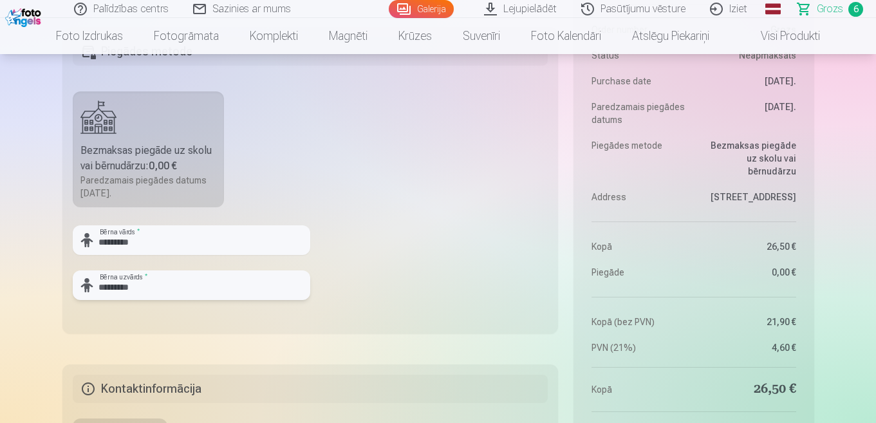
click at [209, 295] on input "*********" at bounding box center [192, 285] width 238 height 30
click at [227, 281] on input "****" at bounding box center [192, 285] width 238 height 30
click at [135, 278] on input "****" at bounding box center [192, 285] width 238 height 30
click at [136, 286] on input "****" at bounding box center [192, 285] width 238 height 30
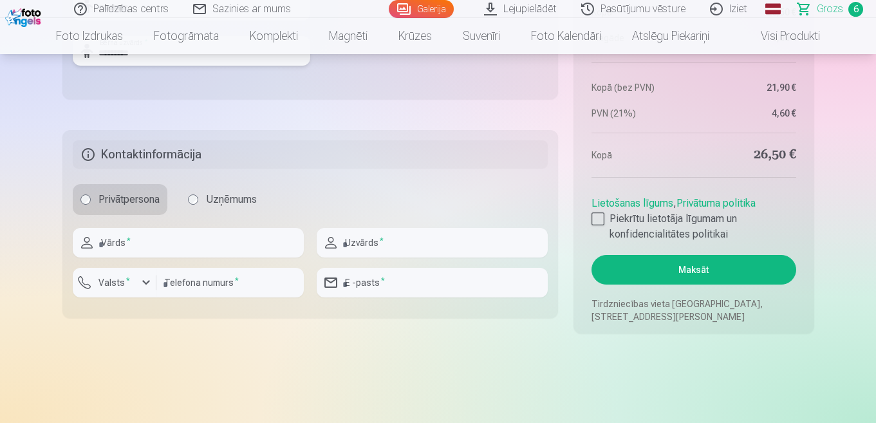
scroll to position [1352, 0]
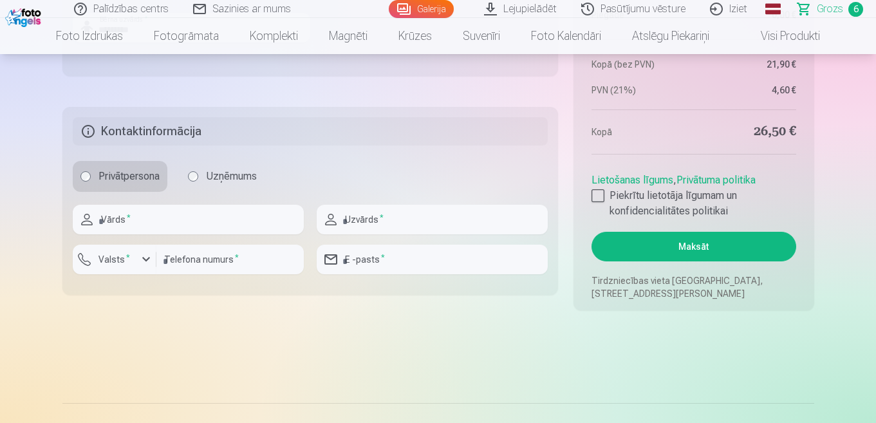
type input "*********"
click at [259, 220] on input "text" at bounding box center [188, 220] width 231 height 30
click at [662, 252] on button "Maksāt" at bounding box center [694, 247] width 204 height 30
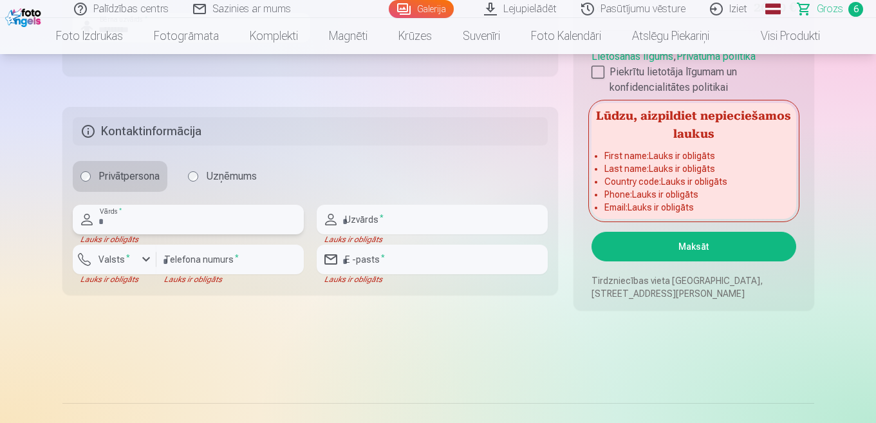
click at [123, 221] on input "text" at bounding box center [188, 220] width 231 height 30
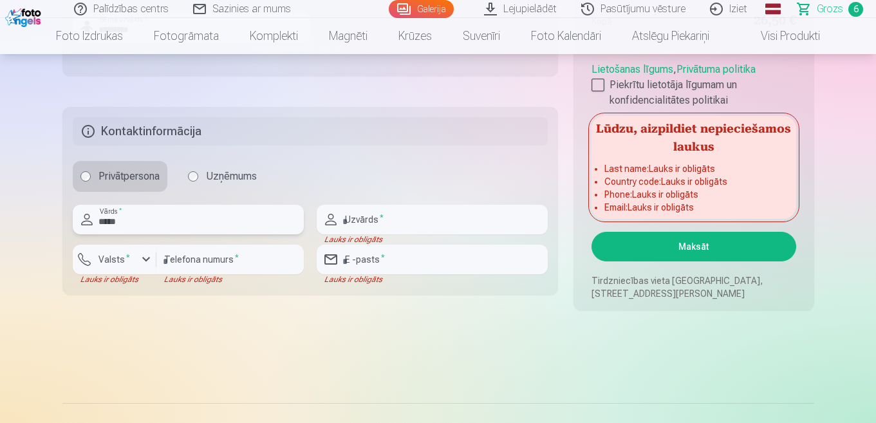
type input "*****"
click at [474, 219] on input "text" at bounding box center [432, 220] width 231 height 30
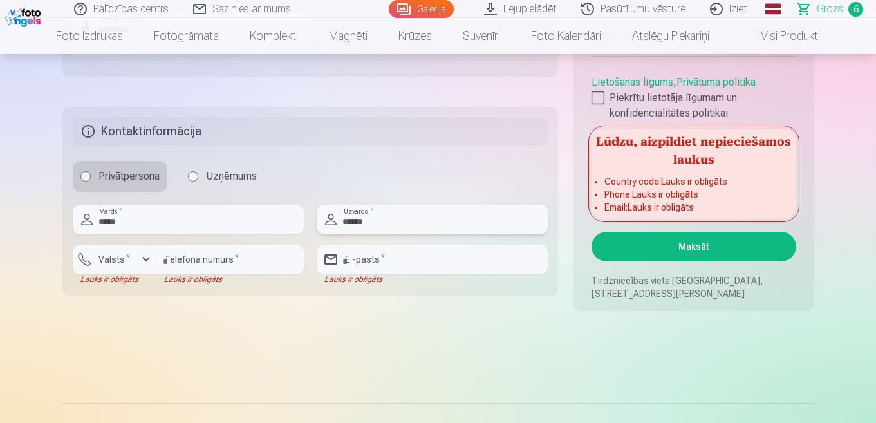
type input "******"
click at [208, 263] on input "number" at bounding box center [229, 260] width 147 height 30
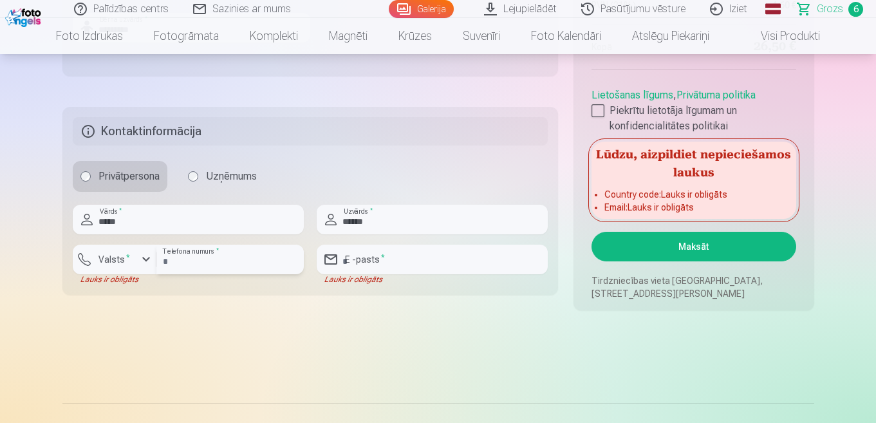
type input "********"
click at [436, 256] on input "email" at bounding box center [432, 260] width 231 height 30
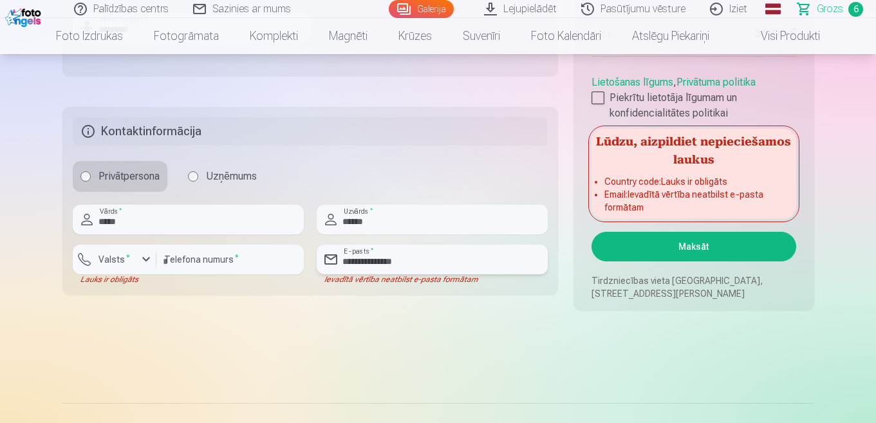
click at [483, 273] on input "**********" at bounding box center [432, 260] width 231 height 30
click at [484, 257] on input "**********" at bounding box center [432, 260] width 231 height 30
click at [474, 268] on input "**********" at bounding box center [432, 260] width 231 height 30
paste input "**"
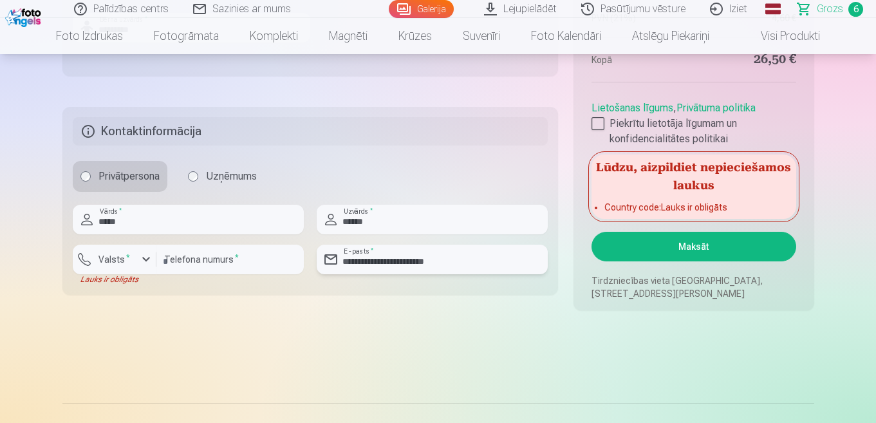
type input "**********"
click at [742, 239] on button "Maksāt" at bounding box center [694, 247] width 204 height 30
click at [700, 248] on button "Maksāt" at bounding box center [694, 247] width 204 height 30
click at [692, 165] on h5 "Lūdzu, aizpildiet nepieciešamos laukus" at bounding box center [694, 174] width 204 height 41
click at [214, 268] on input "********" at bounding box center [229, 260] width 147 height 30
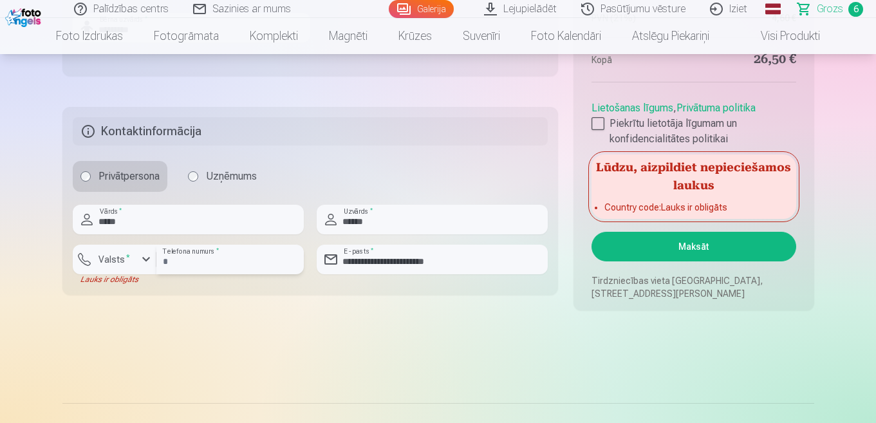
type input "*"
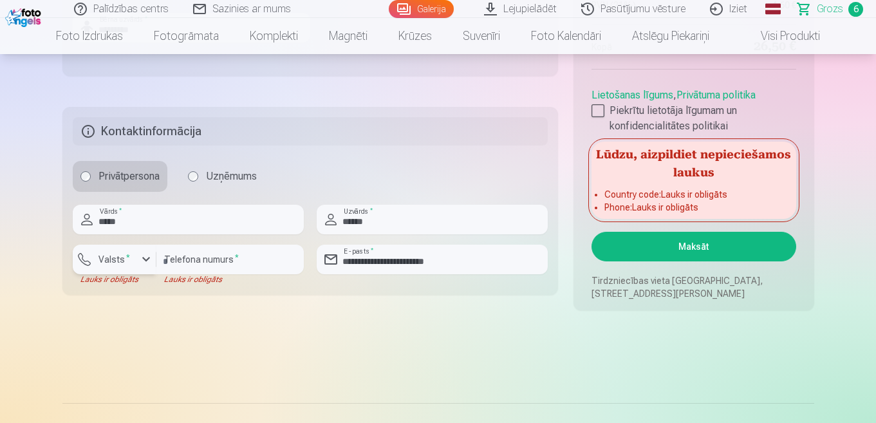
click at [146, 259] on div "button" at bounding box center [145, 259] width 15 height 15
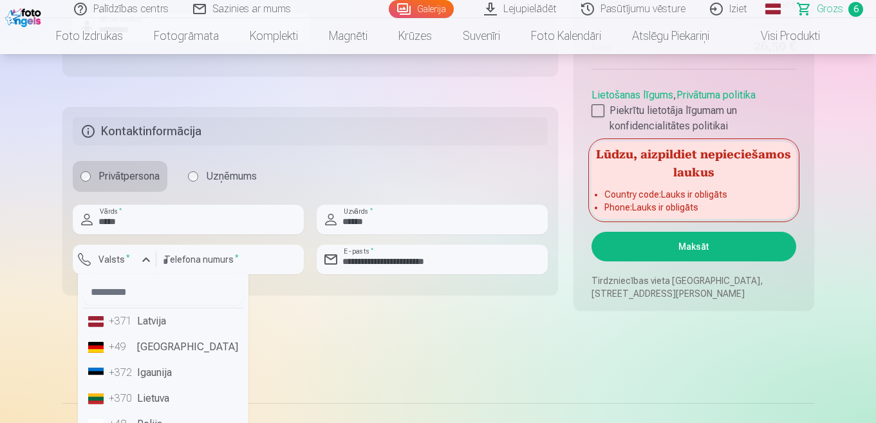
click at [157, 317] on li "+371 Latvija" at bounding box center [163, 321] width 160 height 26
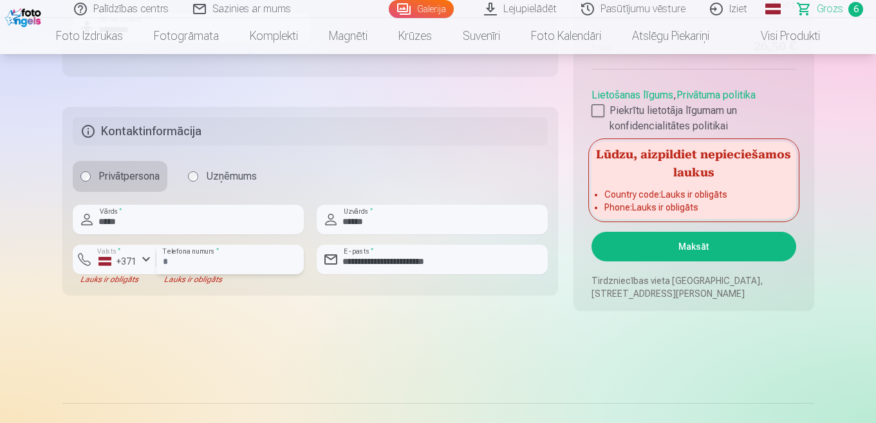
click at [200, 267] on input "number" at bounding box center [229, 260] width 147 height 30
type input "**"
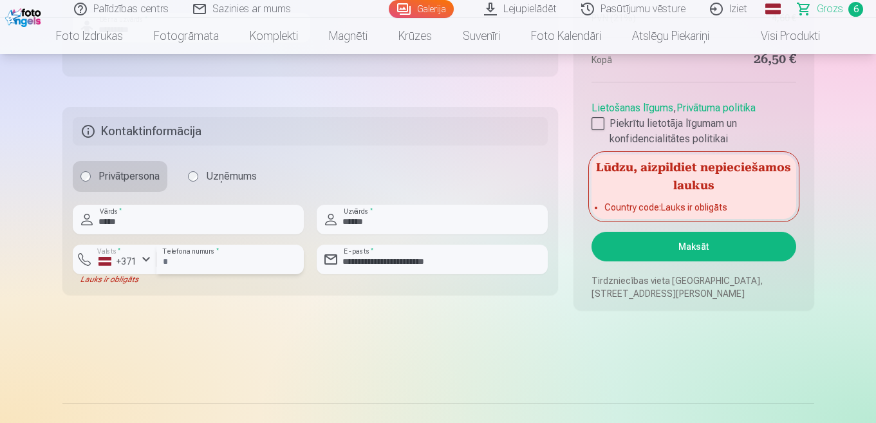
type input "********"
click at [147, 259] on div "button" at bounding box center [145, 259] width 15 height 15
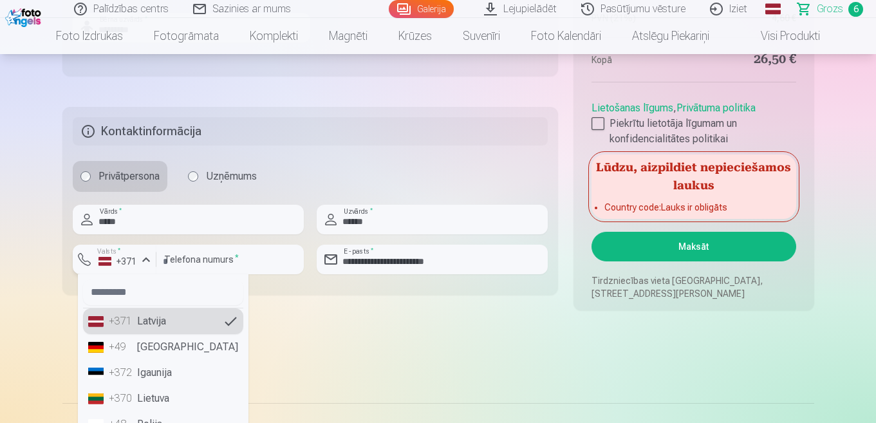
click at [147, 259] on div "button" at bounding box center [145, 259] width 15 height 15
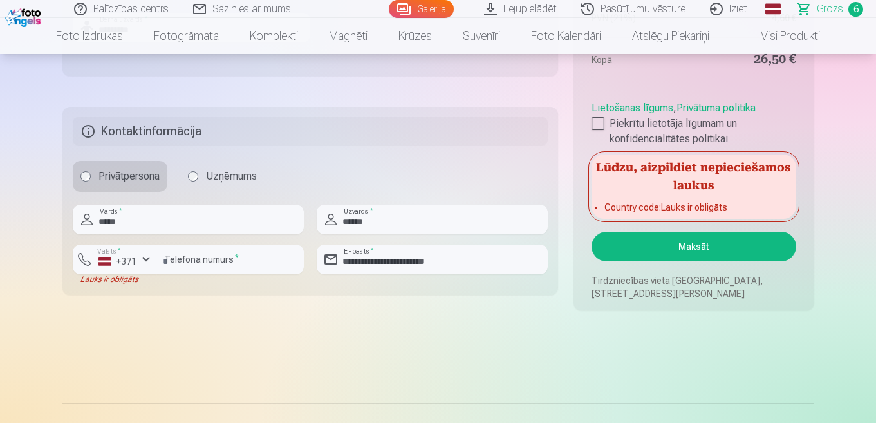
click at [718, 251] on button "Maksāt" at bounding box center [694, 247] width 204 height 30
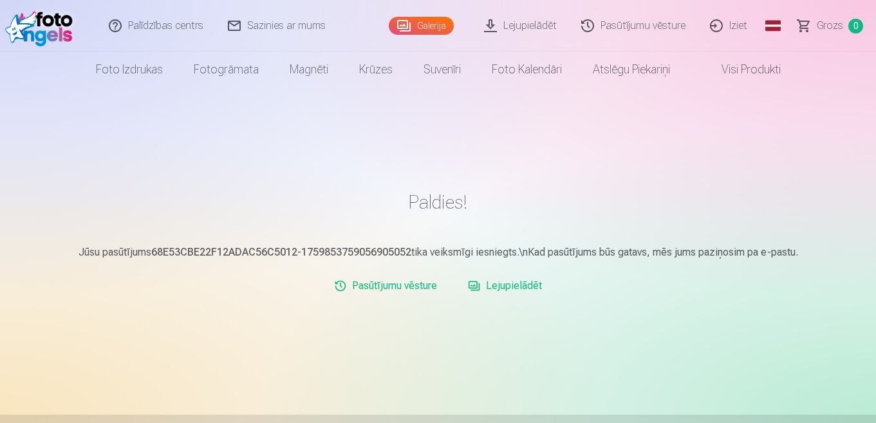
click at [35, 23] on img at bounding box center [42, 25] width 74 height 41
